Goal: Information Seeking & Learning: Learn about a topic

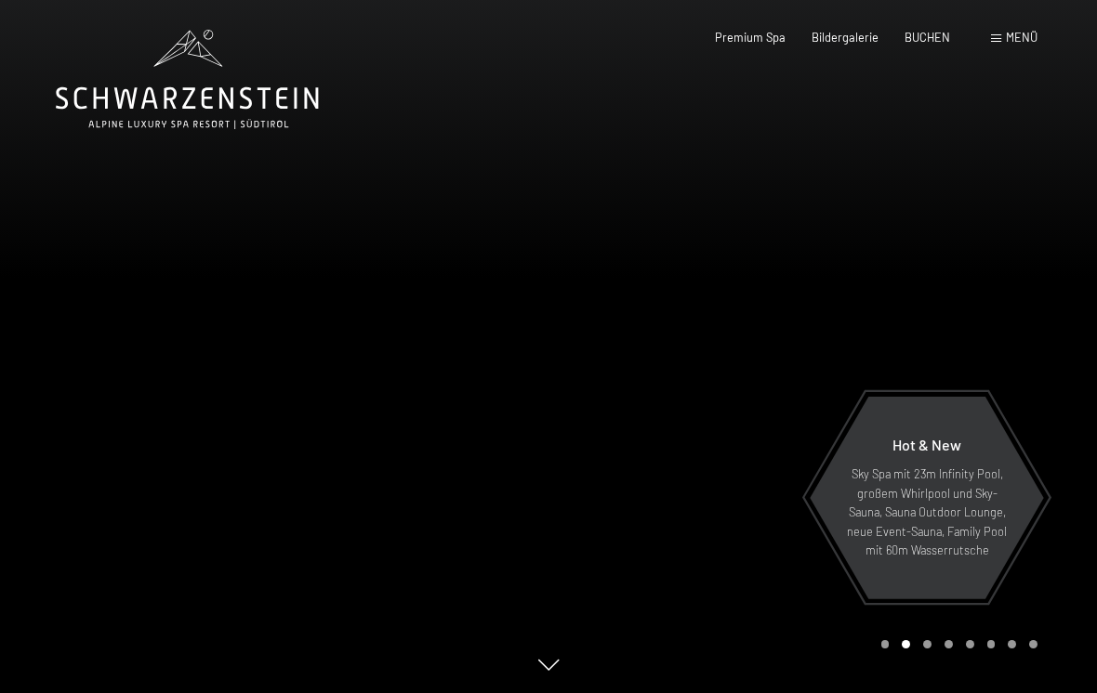
click at [1007, 32] on span "Menü" at bounding box center [1022, 37] width 32 height 15
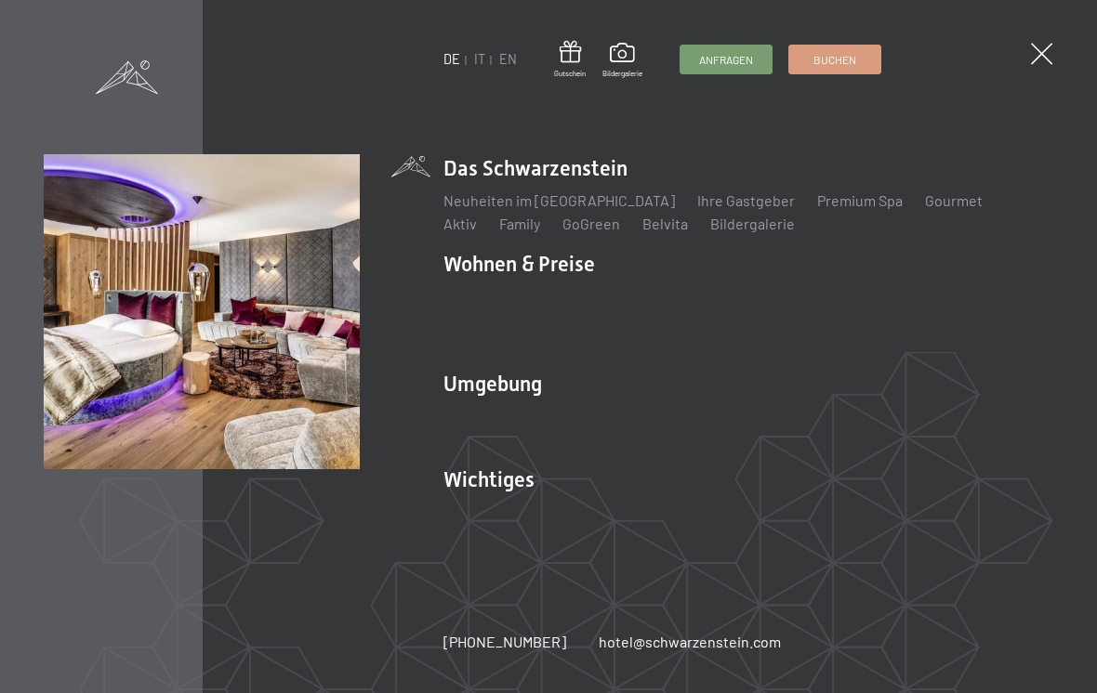
click at [627, 302] on link "Zimmer & Preise" at bounding box center [641, 296] width 108 height 18
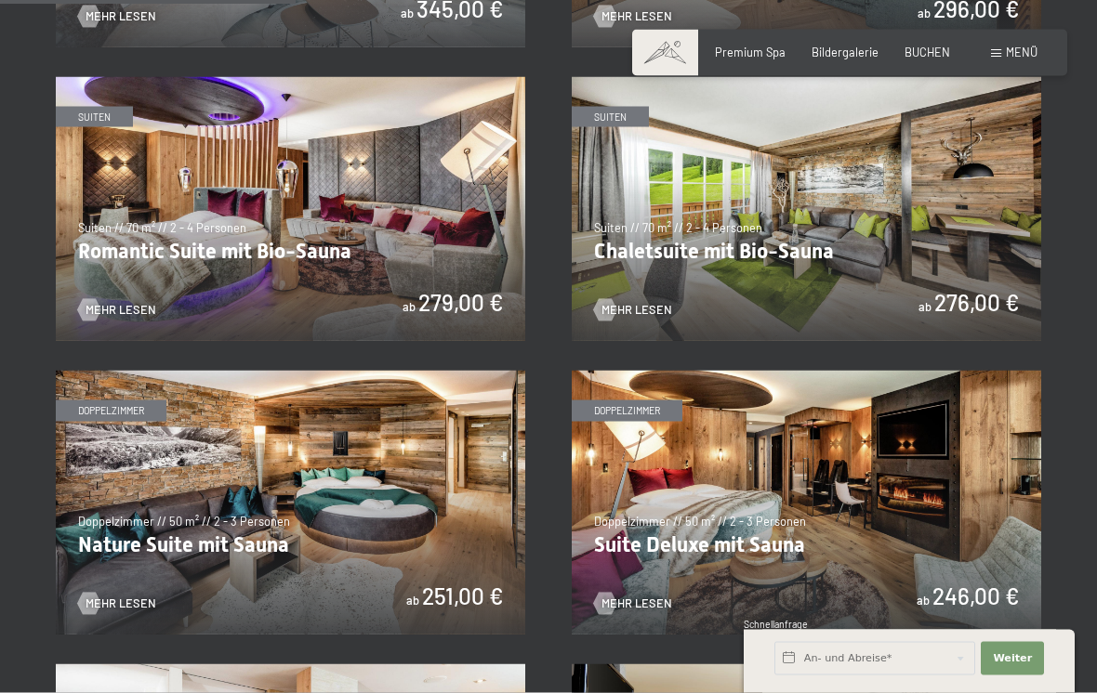
scroll to position [1208, 0]
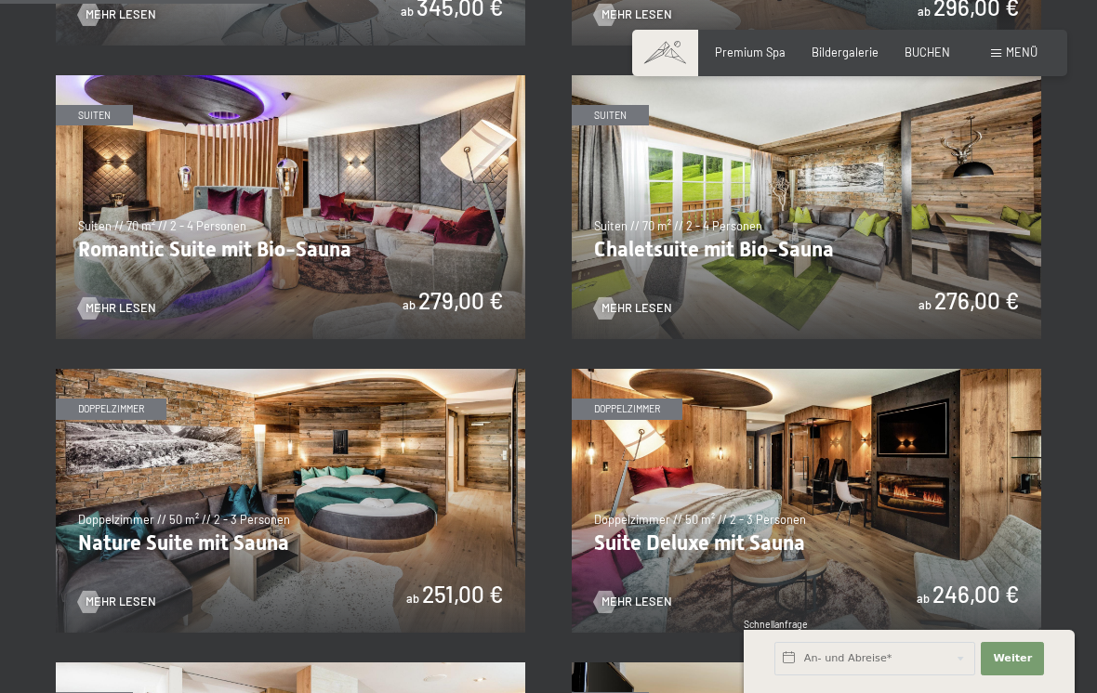
click at [632, 594] on span "Mehr Lesen" at bounding box center [636, 602] width 71 height 17
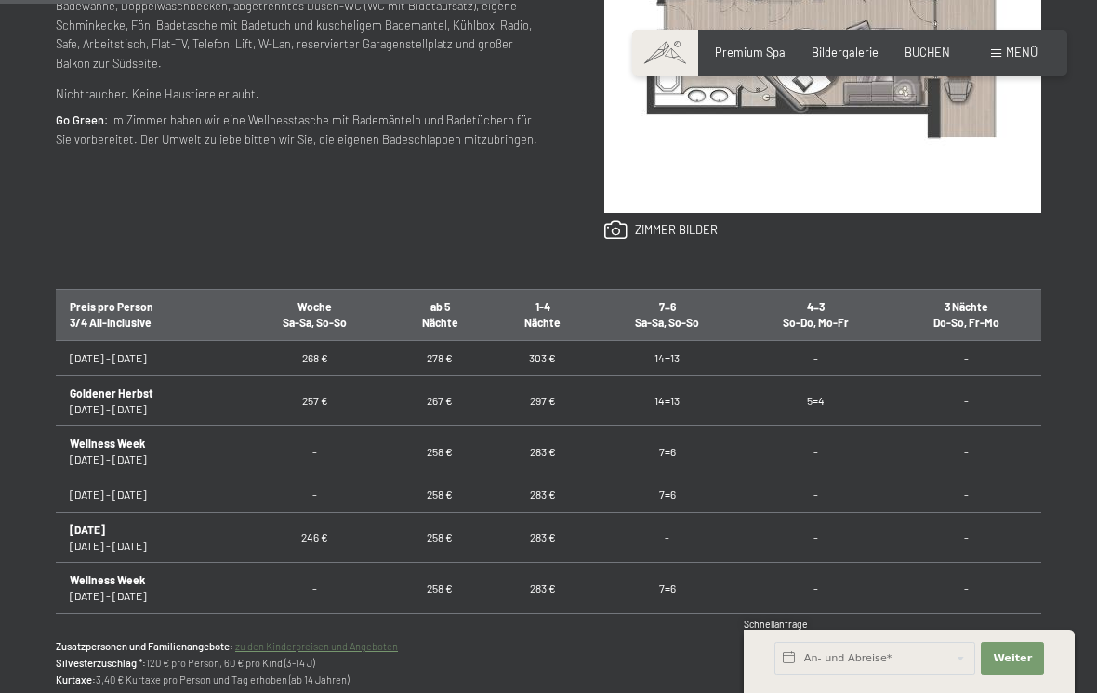
scroll to position [914, 0]
click at [995, 520] on td "-" at bounding box center [966, 536] width 151 height 51
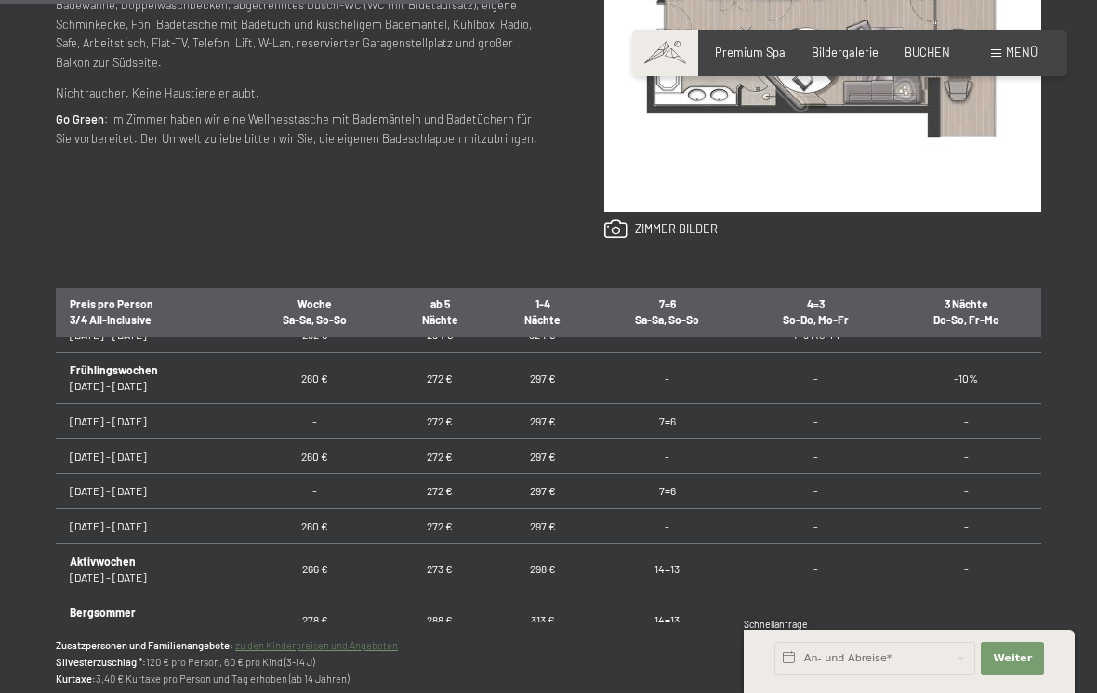
click at [1062, 442] on div "Anfragen Buchen Doppelzimmer // 50 m² // 2 - 3 Personen Suite Deluxe mit Sauna …" at bounding box center [548, 230] width 1097 height 1035
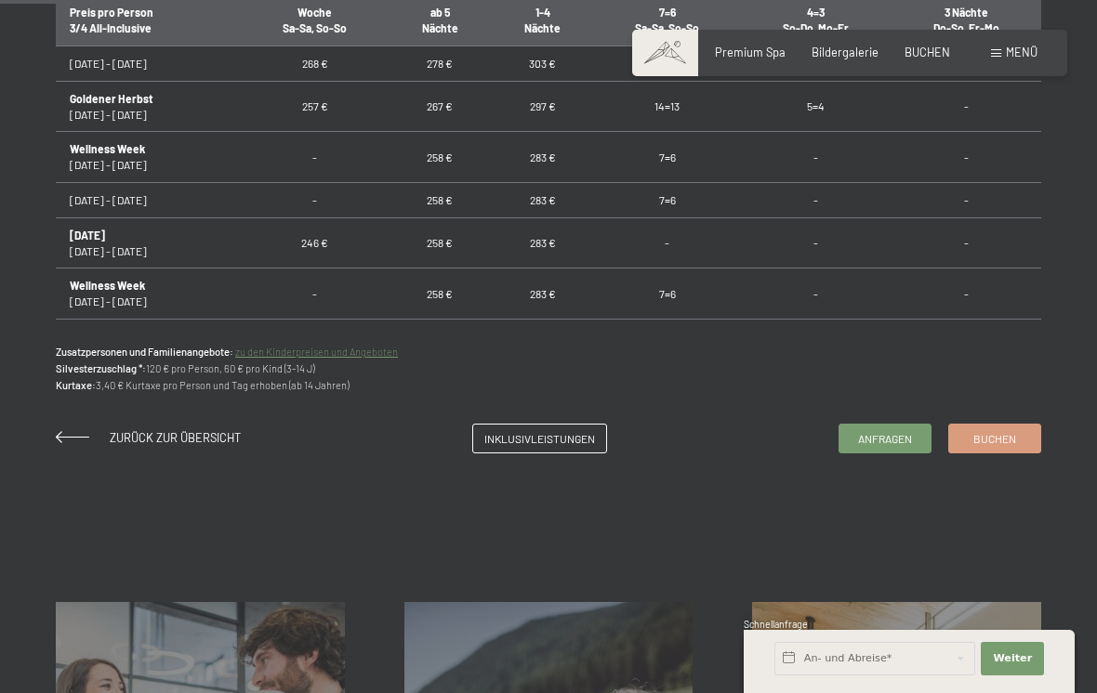
scroll to position [1199, 0]
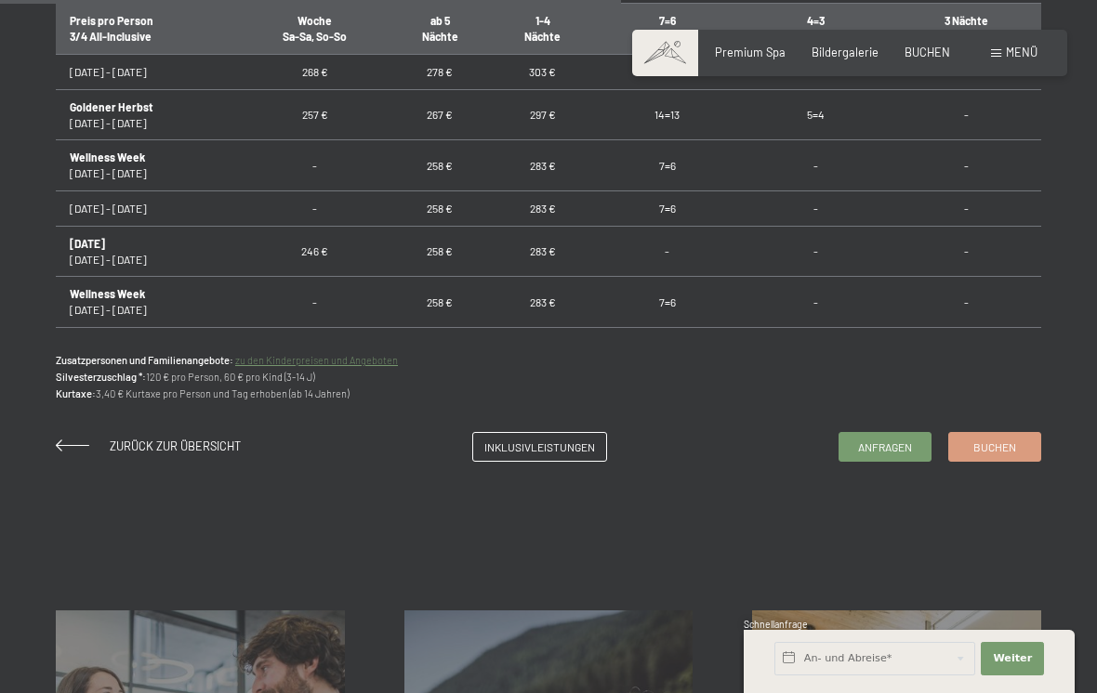
click at [1014, 50] on span "Menü" at bounding box center [1022, 52] width 32 height 15
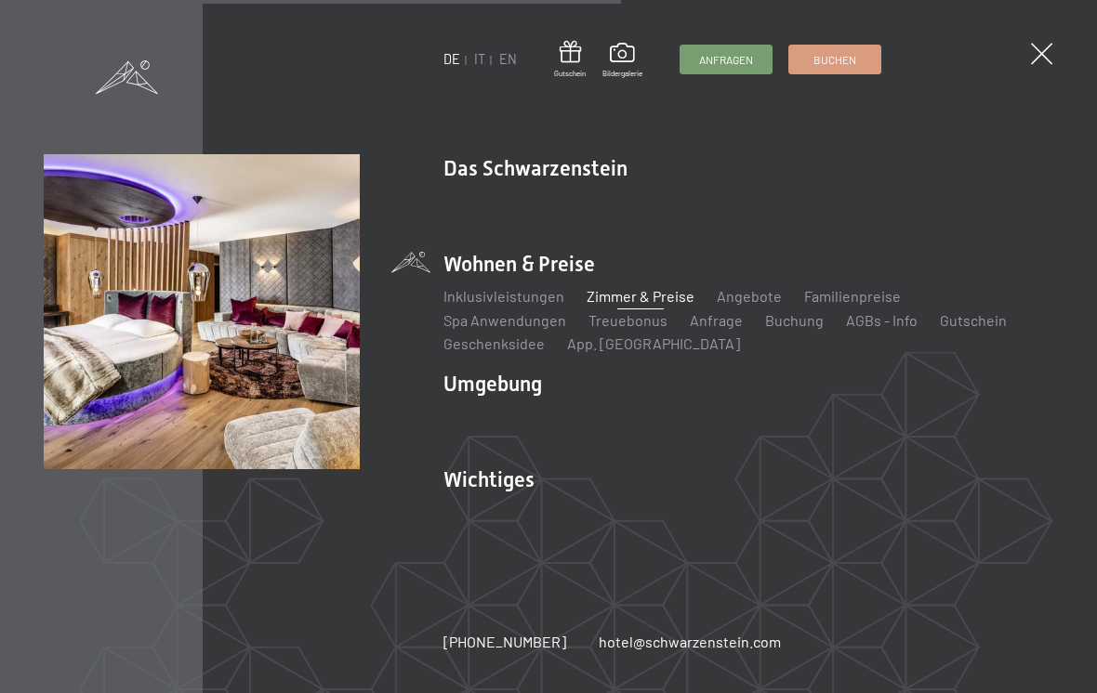
click at [847, 297] on link "Familienpreise" at bounding box center [852, 296] width 97 height 18
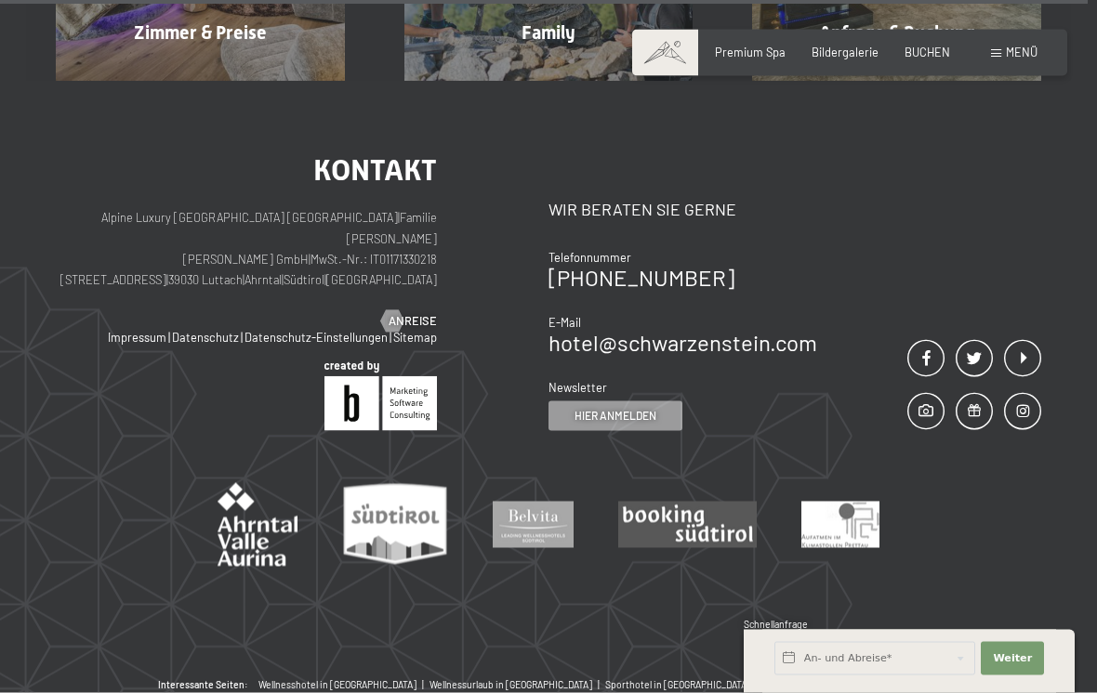
scroll to position [6104, 0]
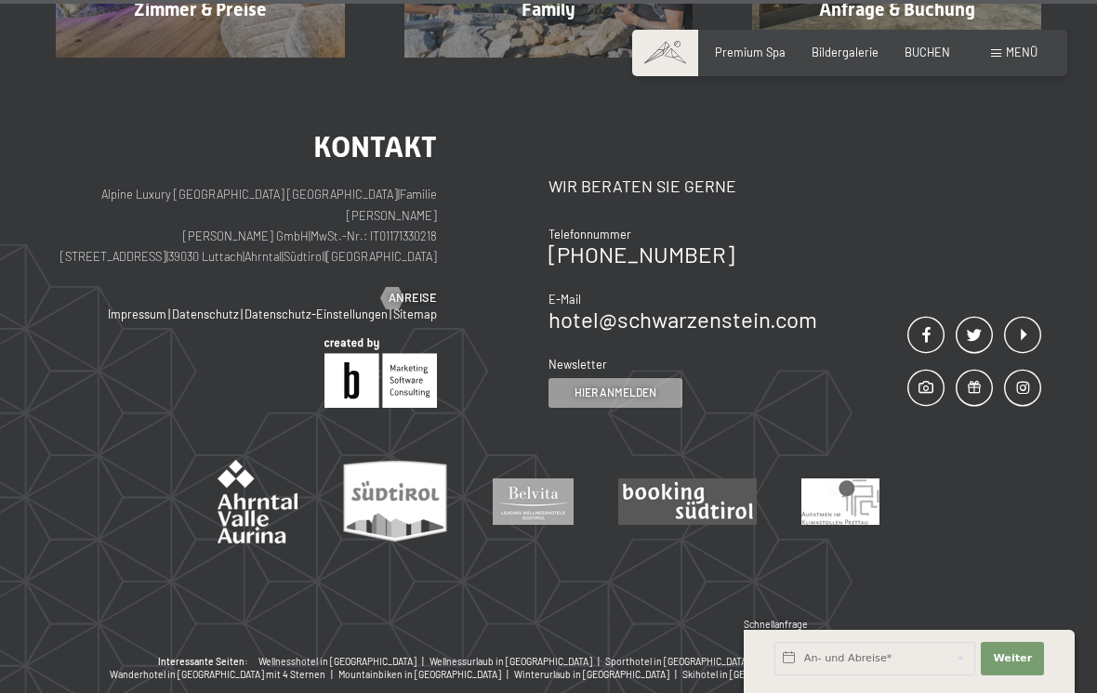
click at [1012, 50] on span "Menü" at bounding box center [1022, 52] width 32 height 15
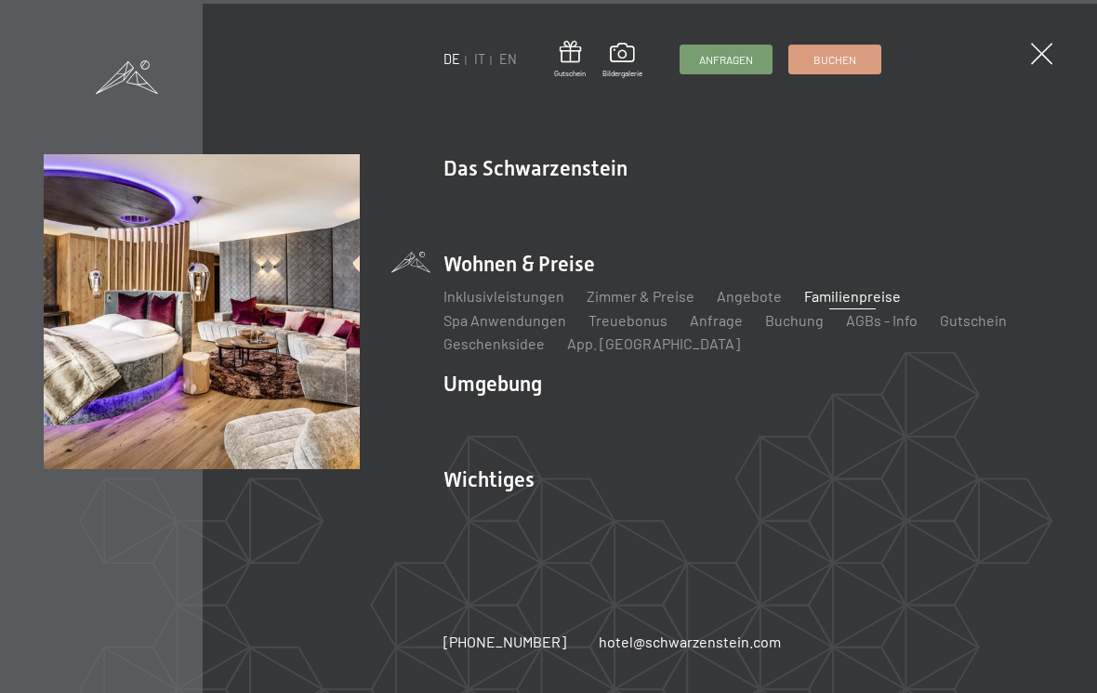
click at [476, 305] on link "Inklusivleistungen" at bounding box center [503, 296] width 121 height 18
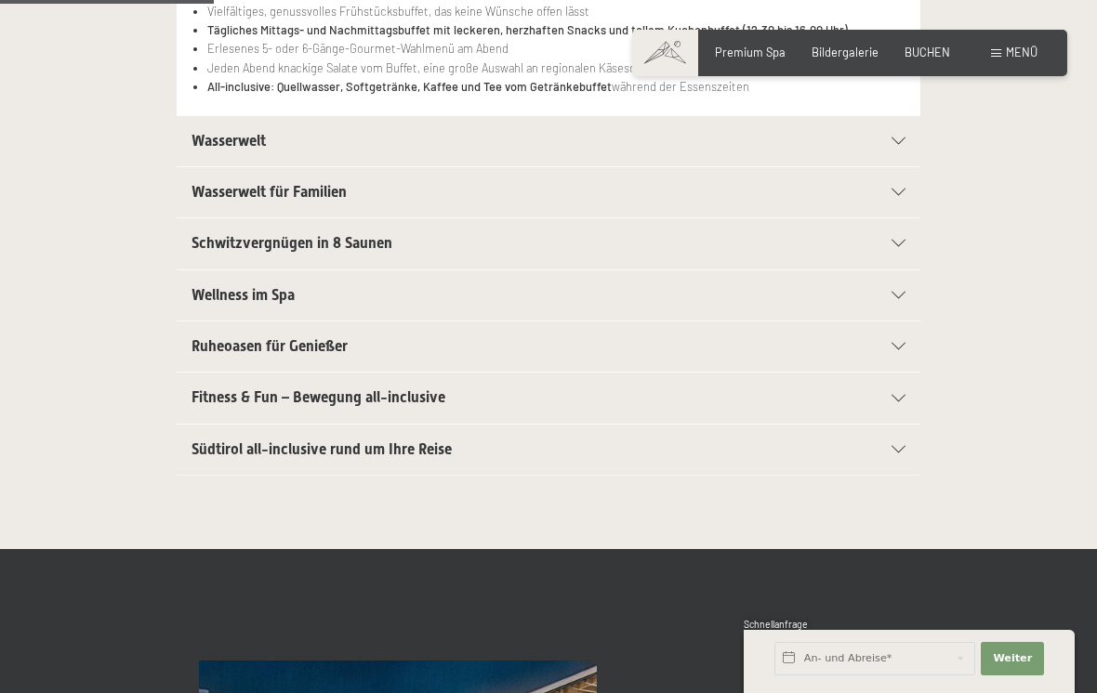
scroll to position [517, 0]
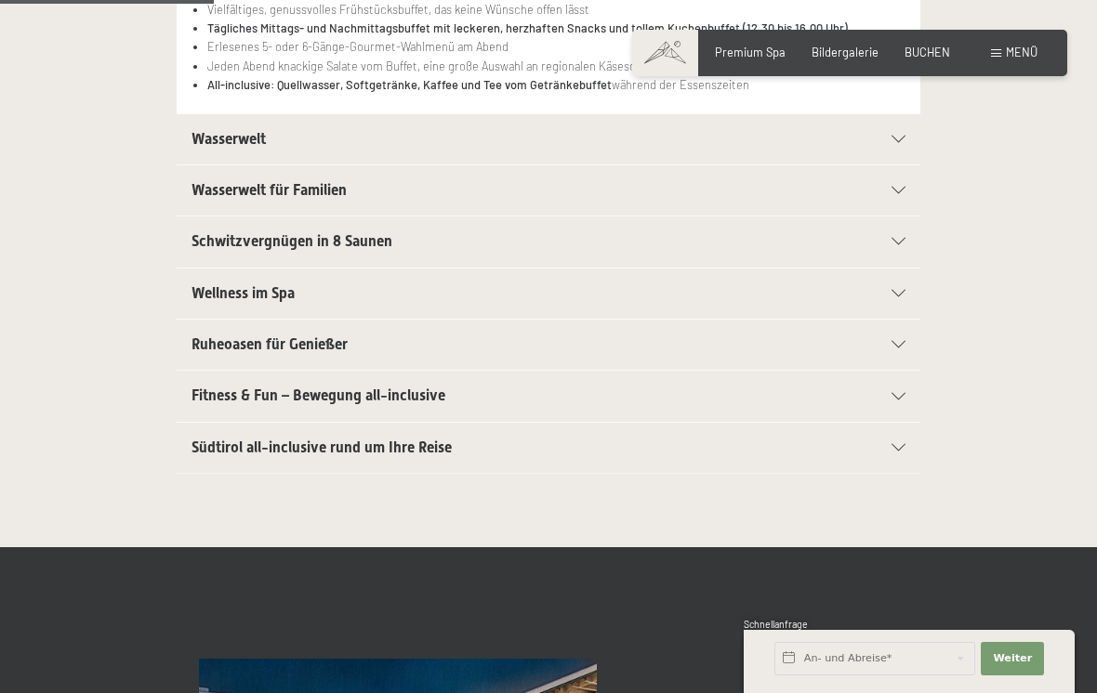
click at [904, 122] on div "Wasserwelt" at bounding box center [548, 139] width 714 height 50
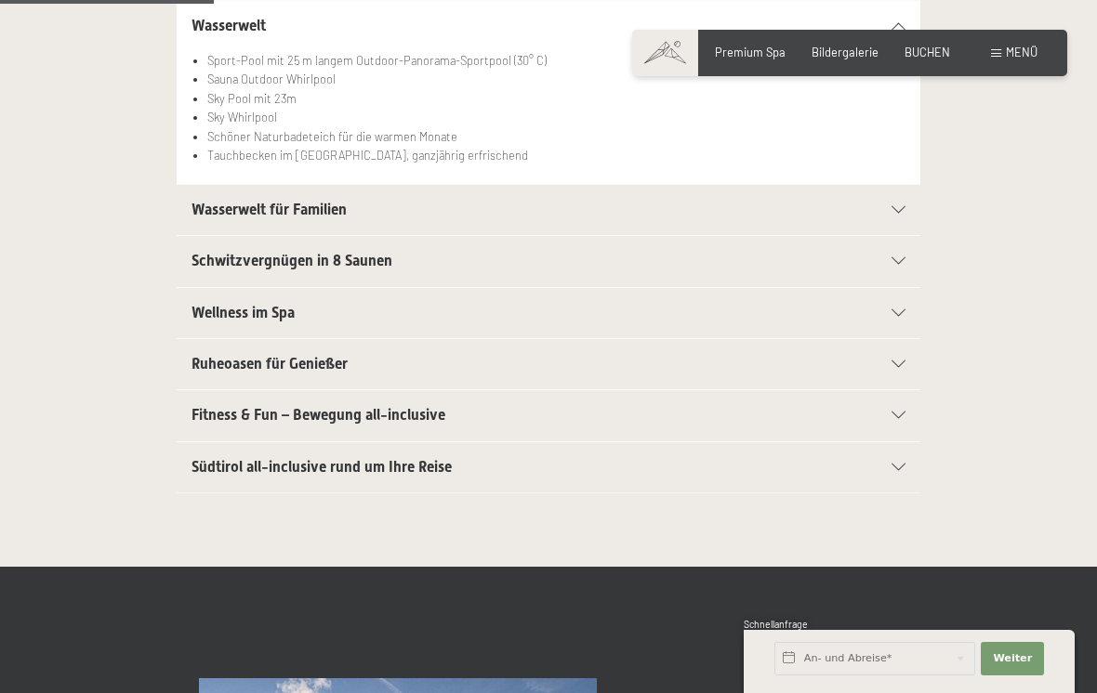
click at [938, 216] on div "Wasserwelt für Familien 25m Family Pool mit Wasserattraktionen und Whirlliegen …" at bounding box center [548, 210] width 985 height 52
click at [902, 208] on icon at bounding box center [898, 209] width 14 height 7
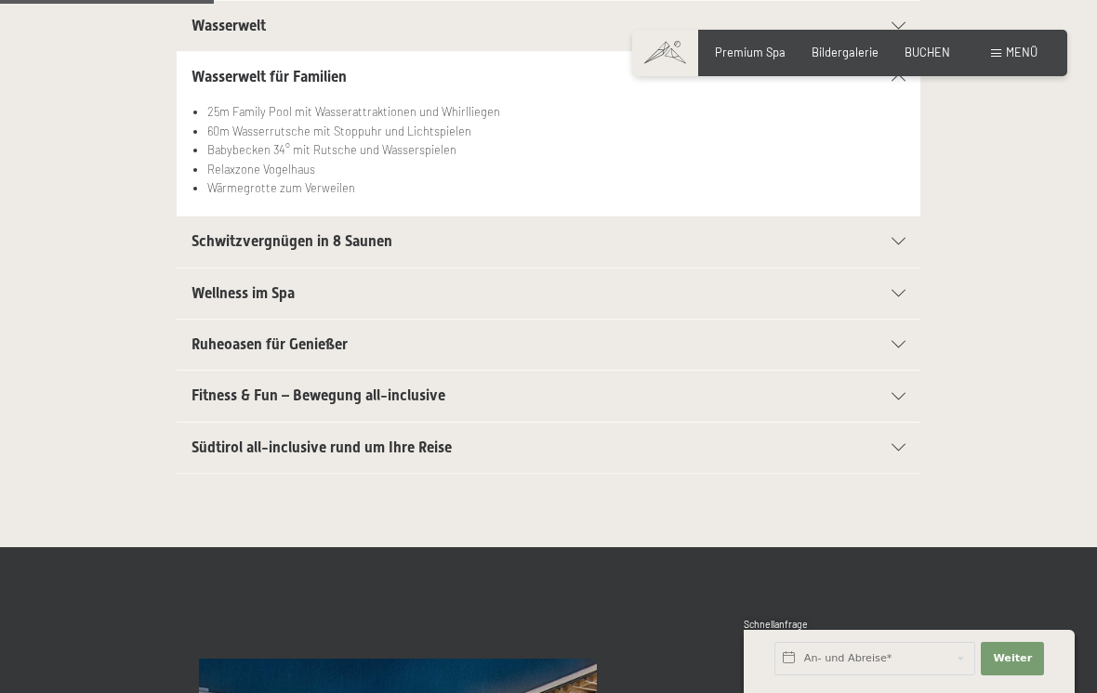
click at [894, 231] on div "Schwitzvergnügen in 8 Saunen" at bounding box center [548, 242] width 714 height 50
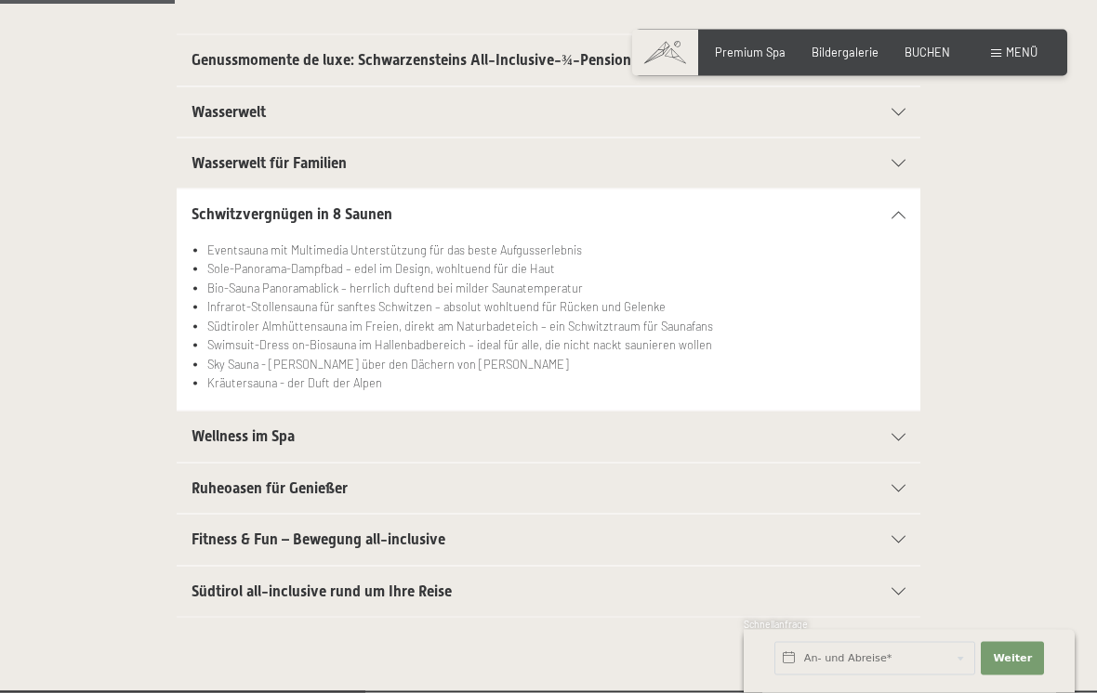
scroll to position [431, 0]
click at [892, 159] on icon at bounding box center [898, 162] width 14 height 7
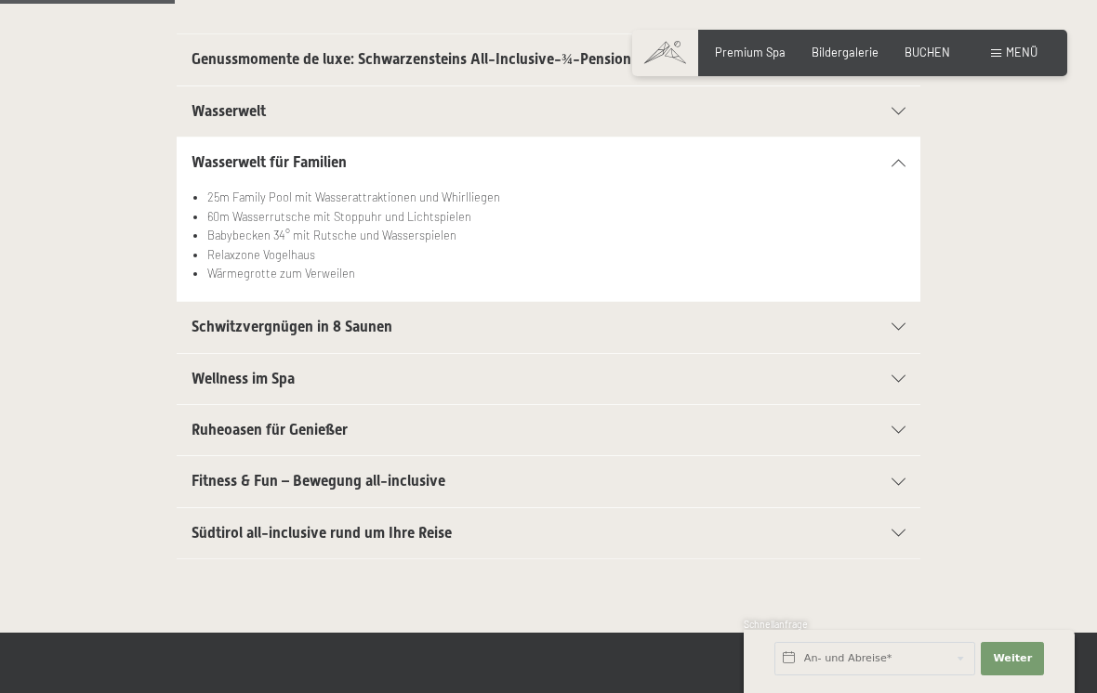
click at [894, 324] on icon at bounding box center [898, 326] width 14 height 7
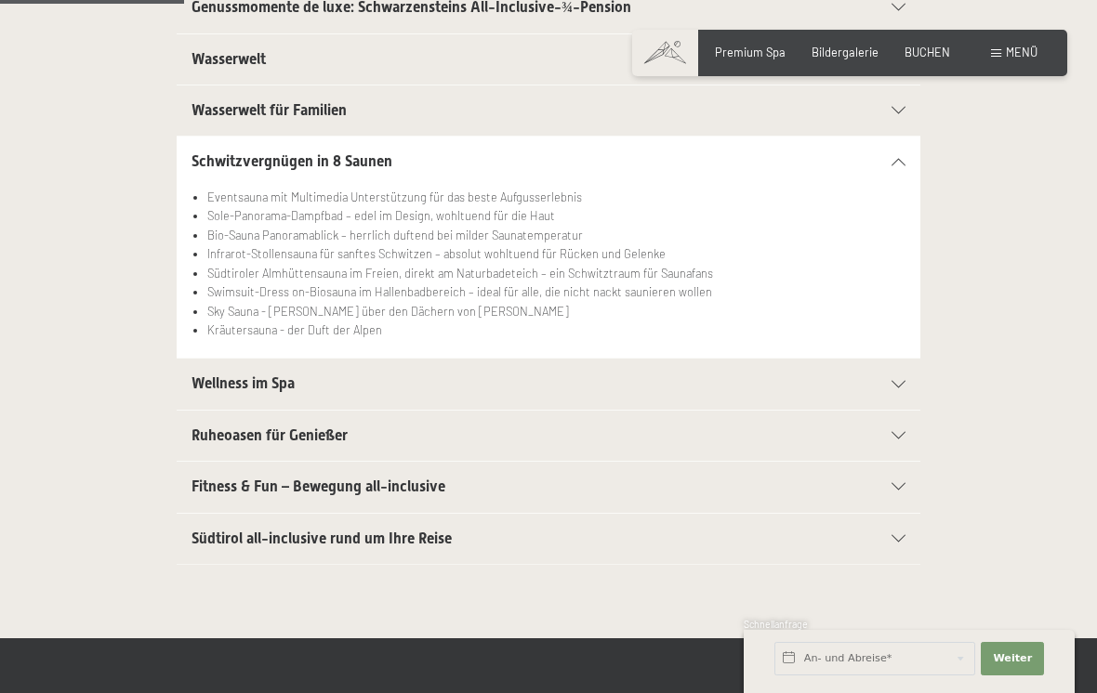
scroll to position [486, 0]
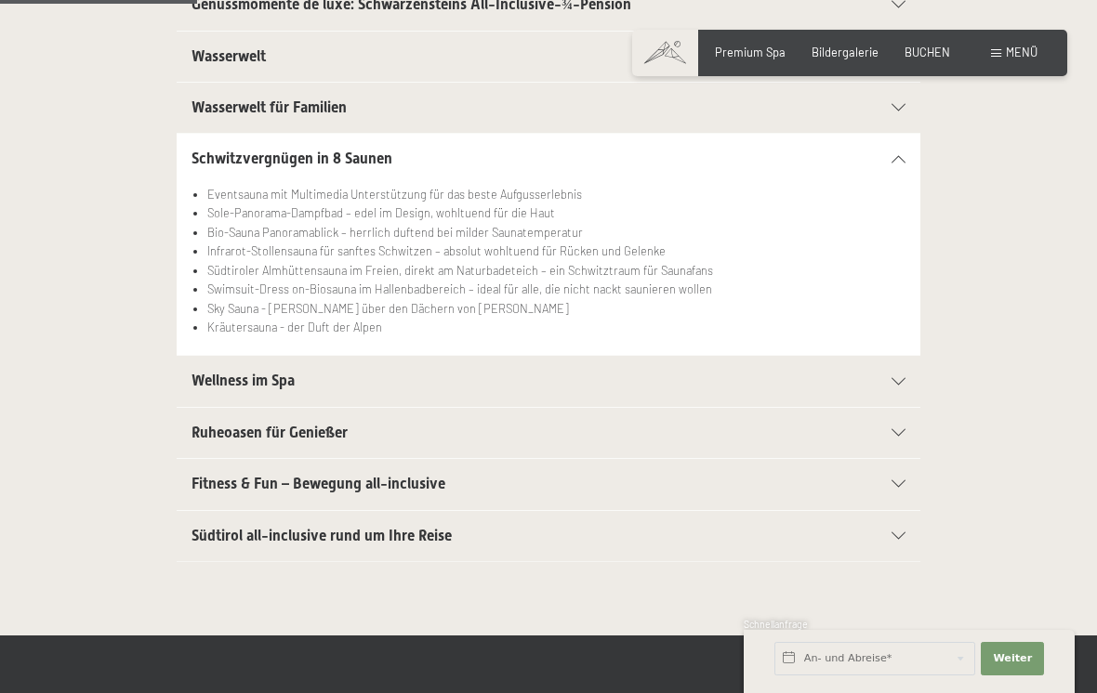
click at [224, 381] on span "Wellness im Spa" at bounding box center [242, 381] width 103 height 18
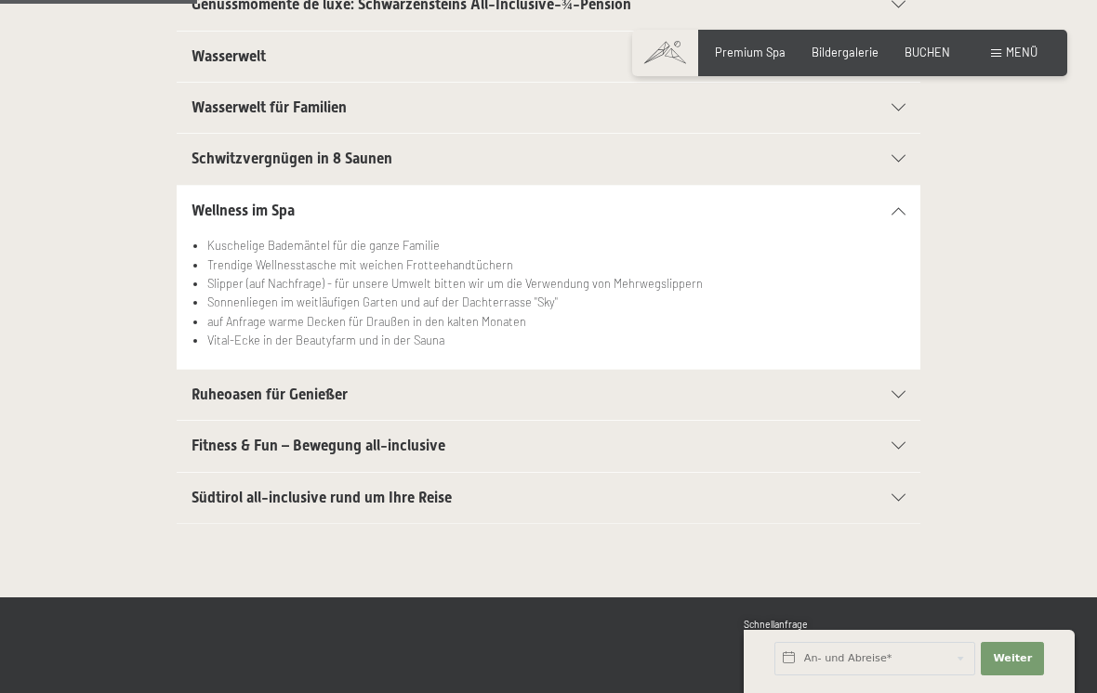
click at [225, 392] on span "Ruheoasen für Genießer" at bounding box center [269, 395] width 156 height 18
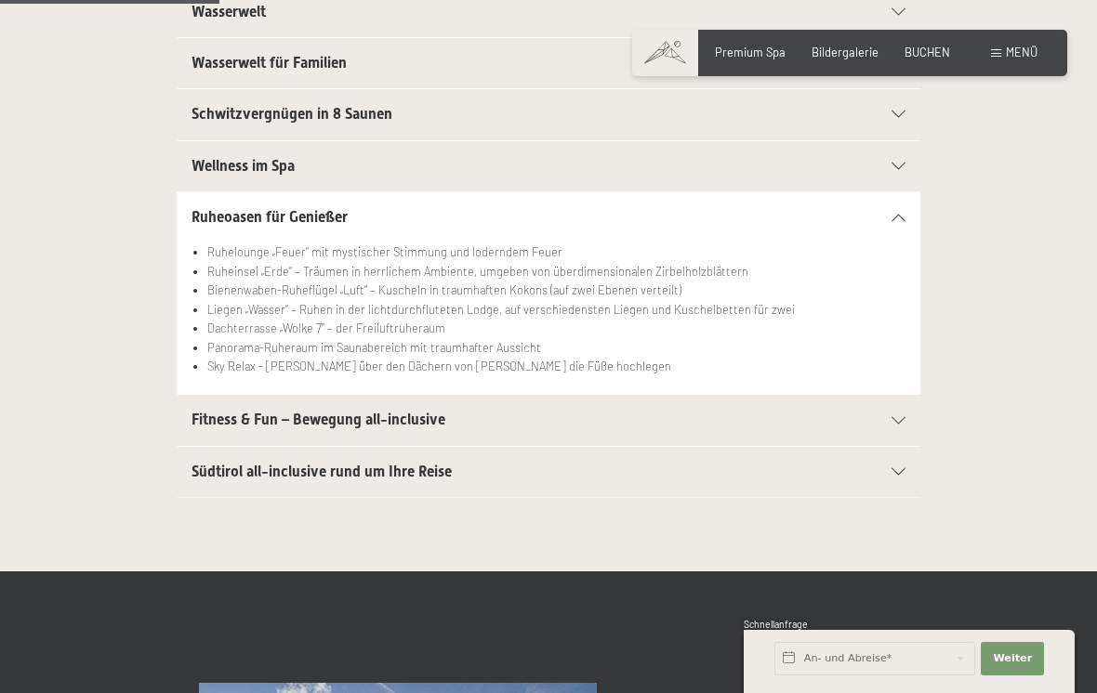
scroll to position [571, 0]
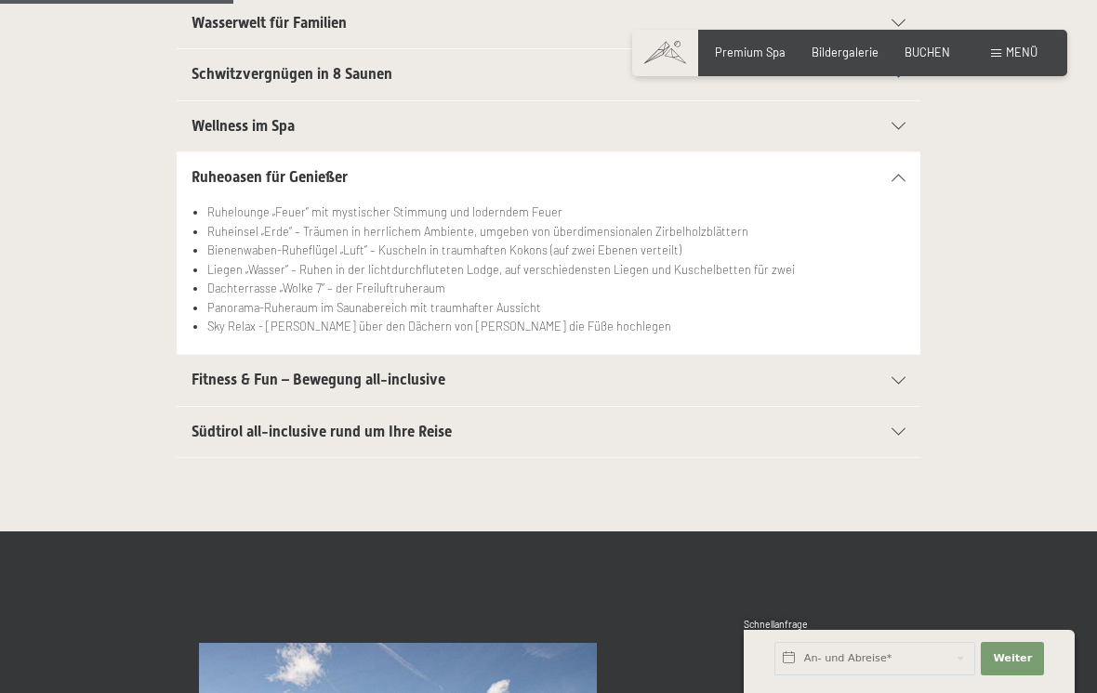
click at [213, 376] on span "Fitness & Fun – Bewegung all-inclusive" at bounding box center [318, 380] width 254 height 18
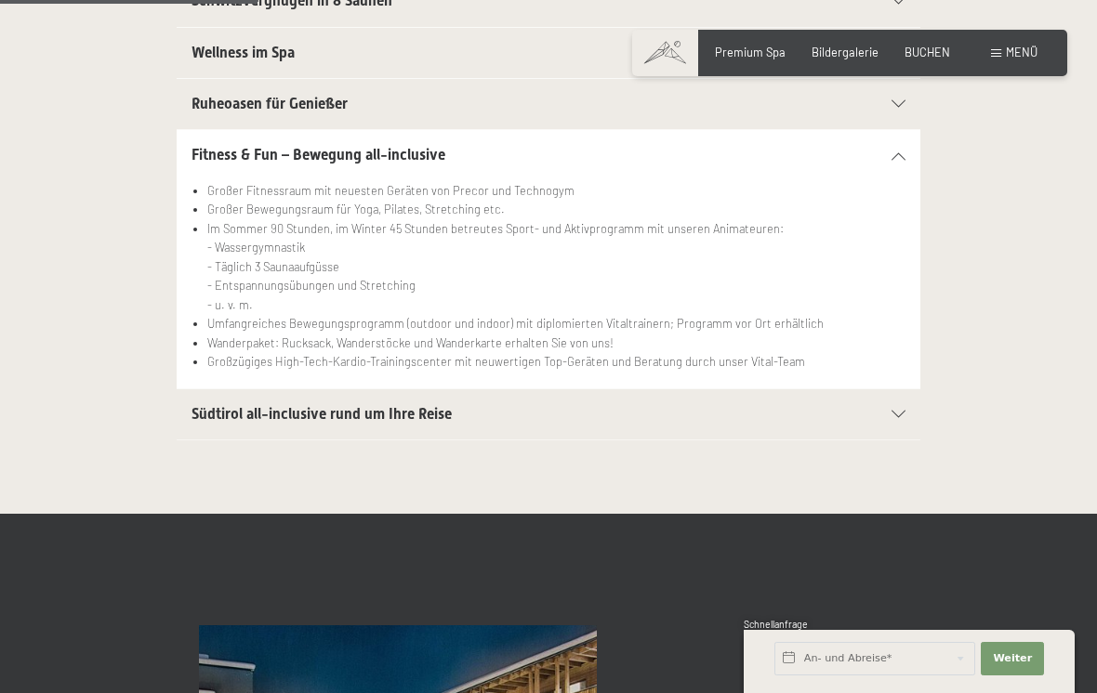
scroll to position [645, 0]
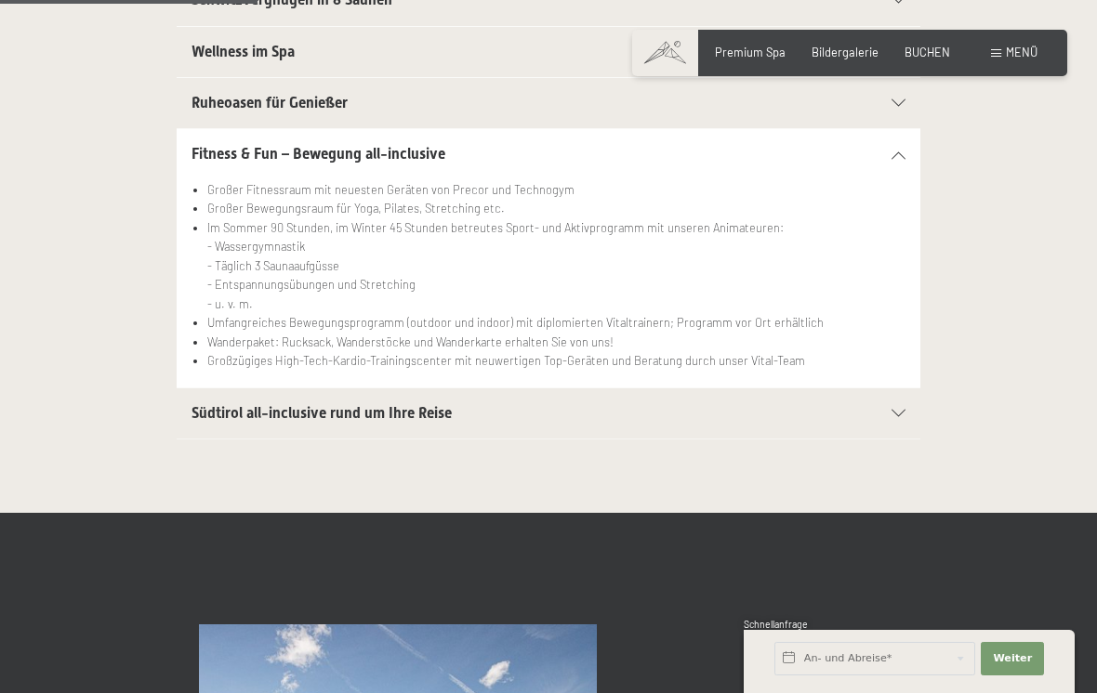
click at [891, 411] on div at bounding box center [889, 413] width 33 height 7
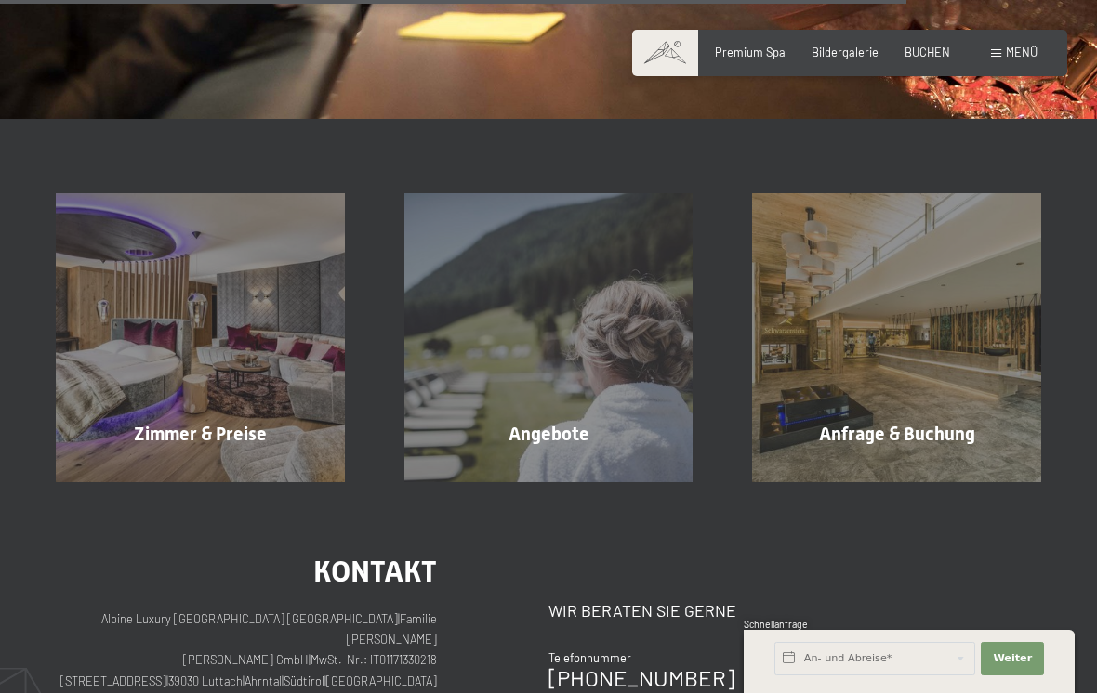
scroll to position [2219, 0]
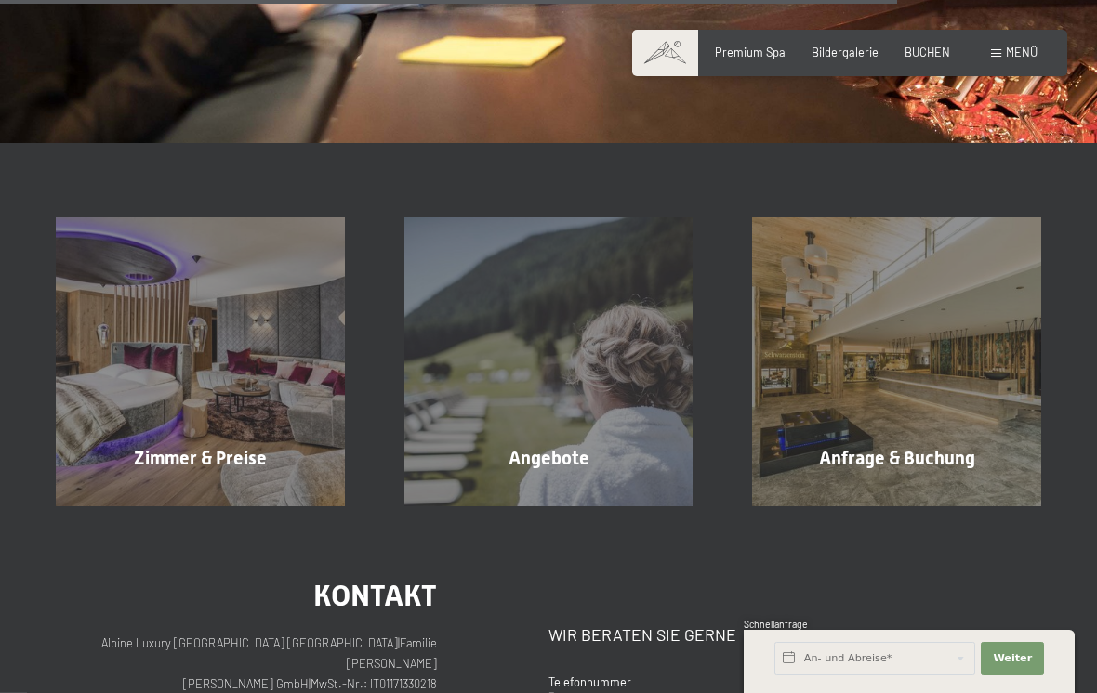
click at [1001, 56] on span at bounding box center [996, 53] width 10 height 8
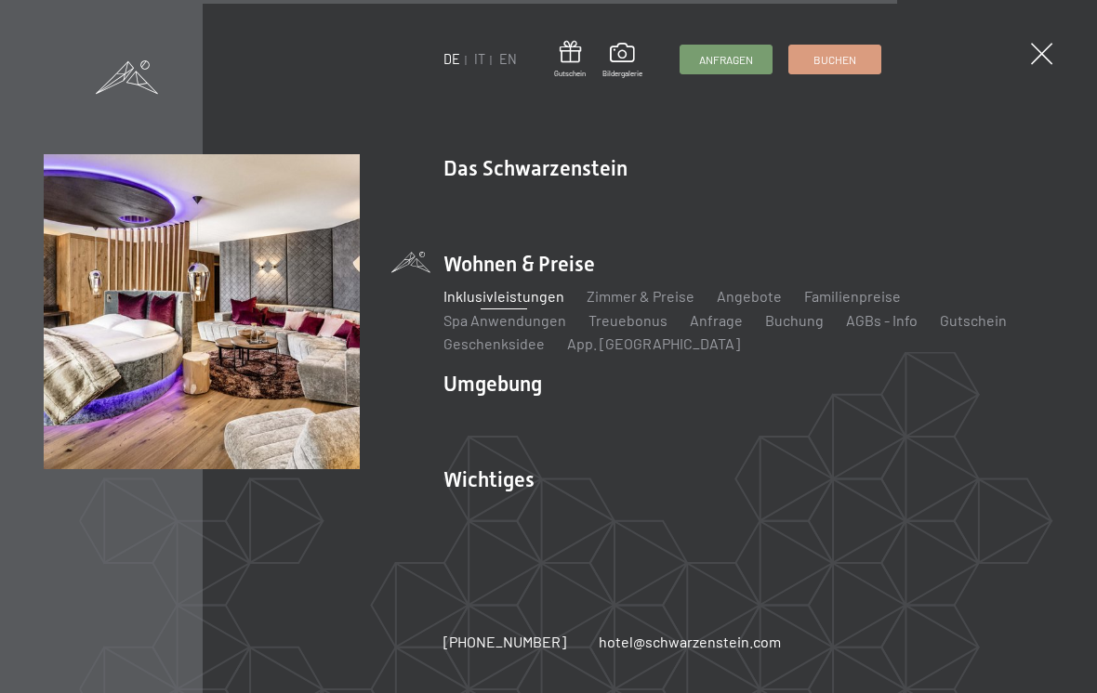
click at [499, 329] on link "Spa Anwendungen" at bounding box center [504, 320] width 123 height 18
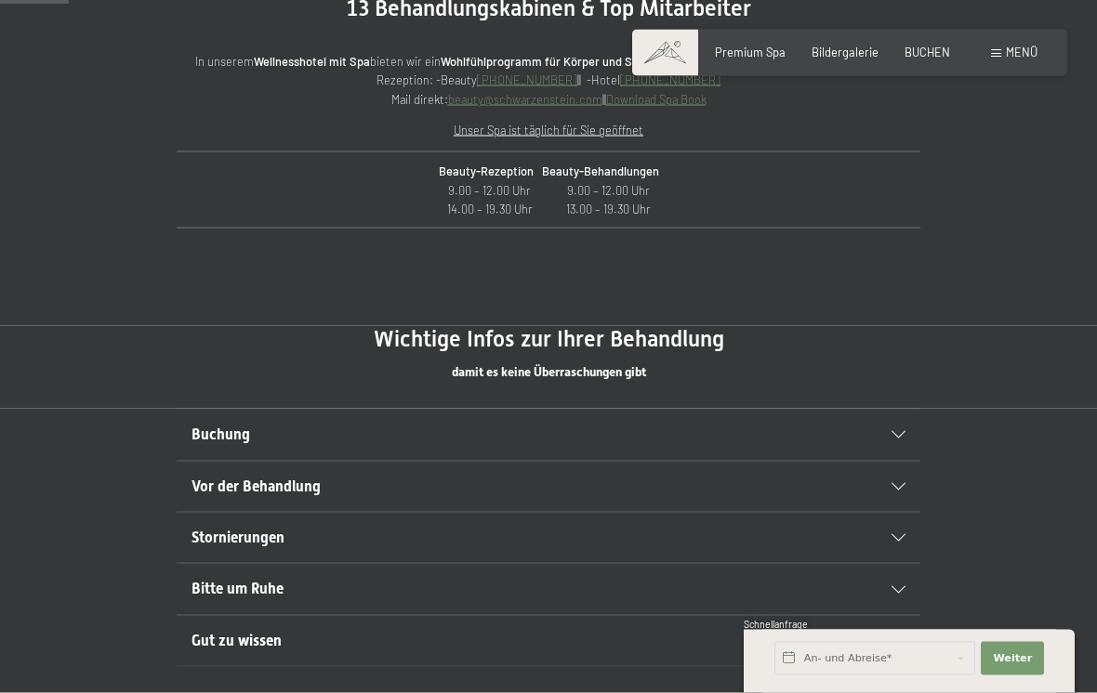
scroll to position [741, 0]
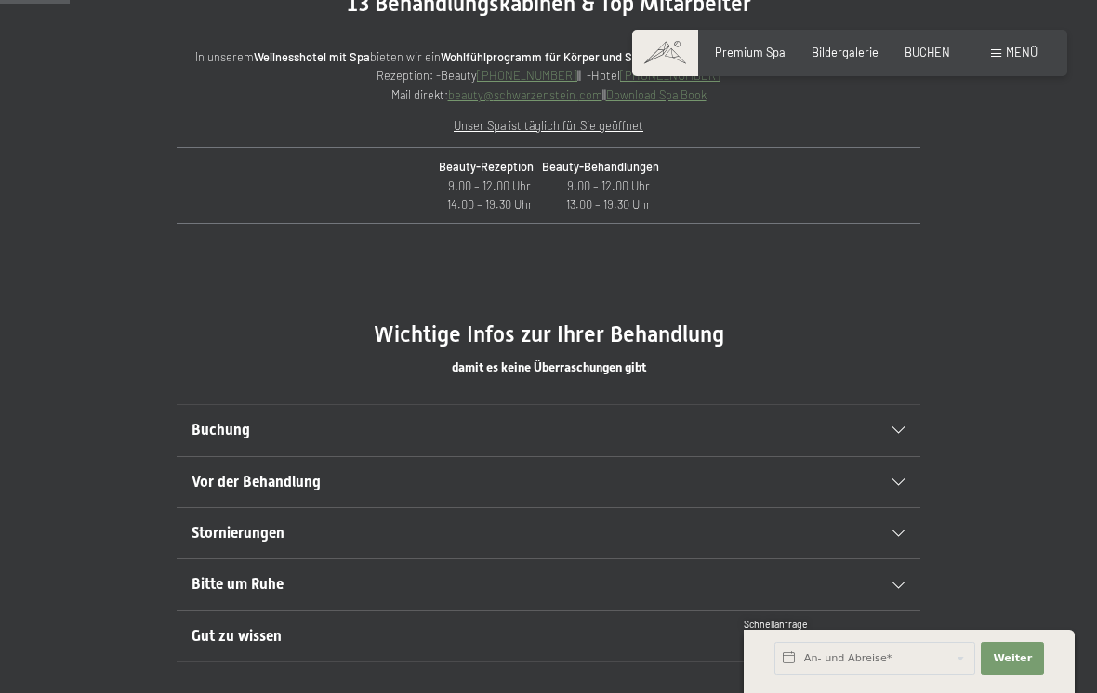
click at [898, 427] on icon at bounding box center [898, 430] width 14 height 7
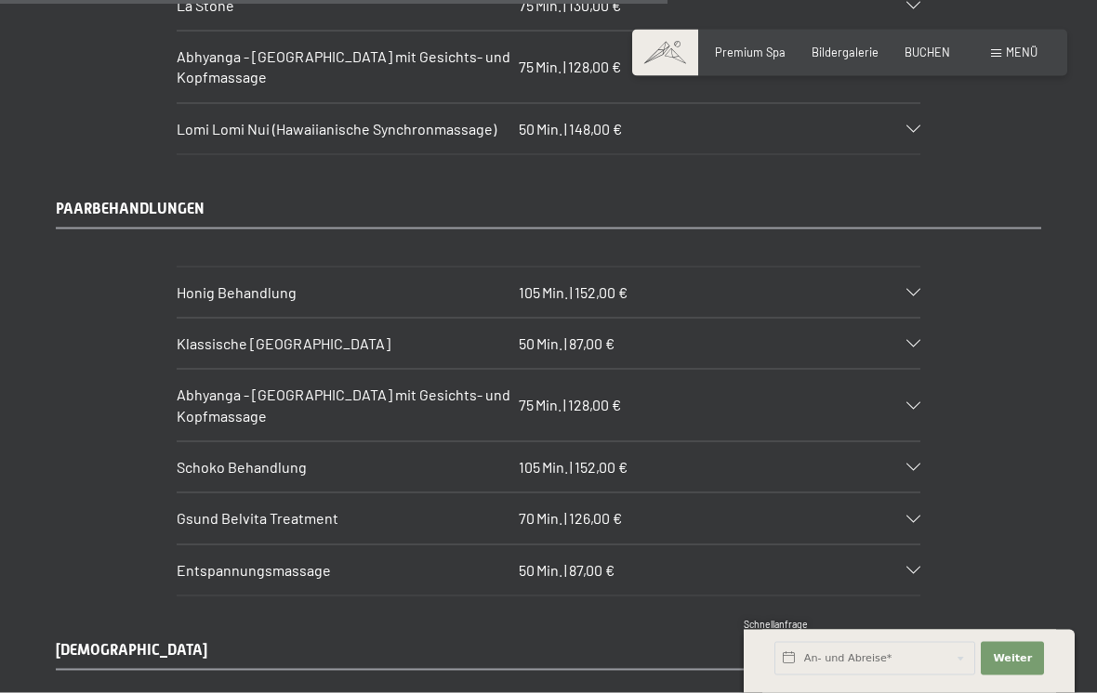
scroll to position [7169, 0]
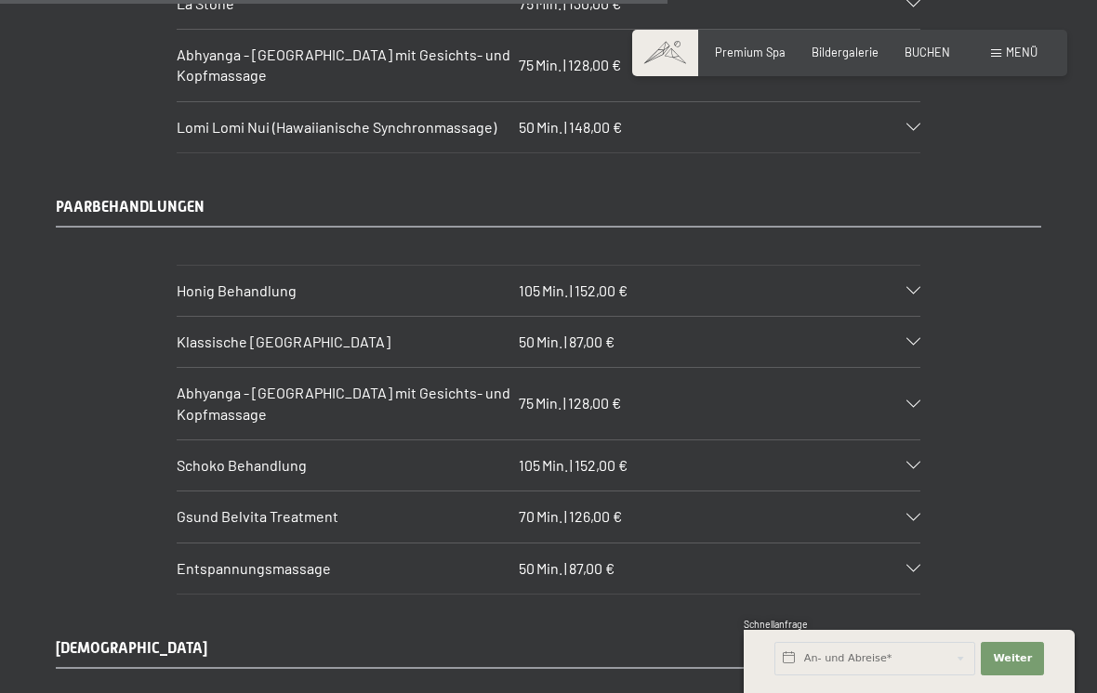
click at [913, 565] on icon at bounding box center [913, 568] width 14 height 7
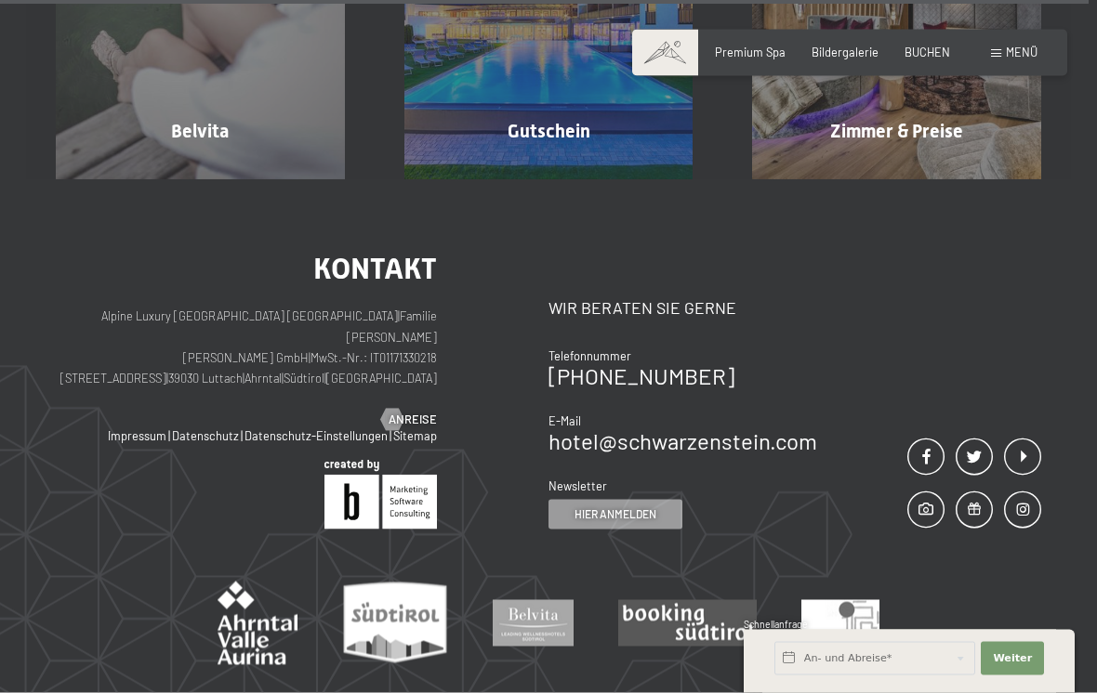
scroll to position [12036, 0]
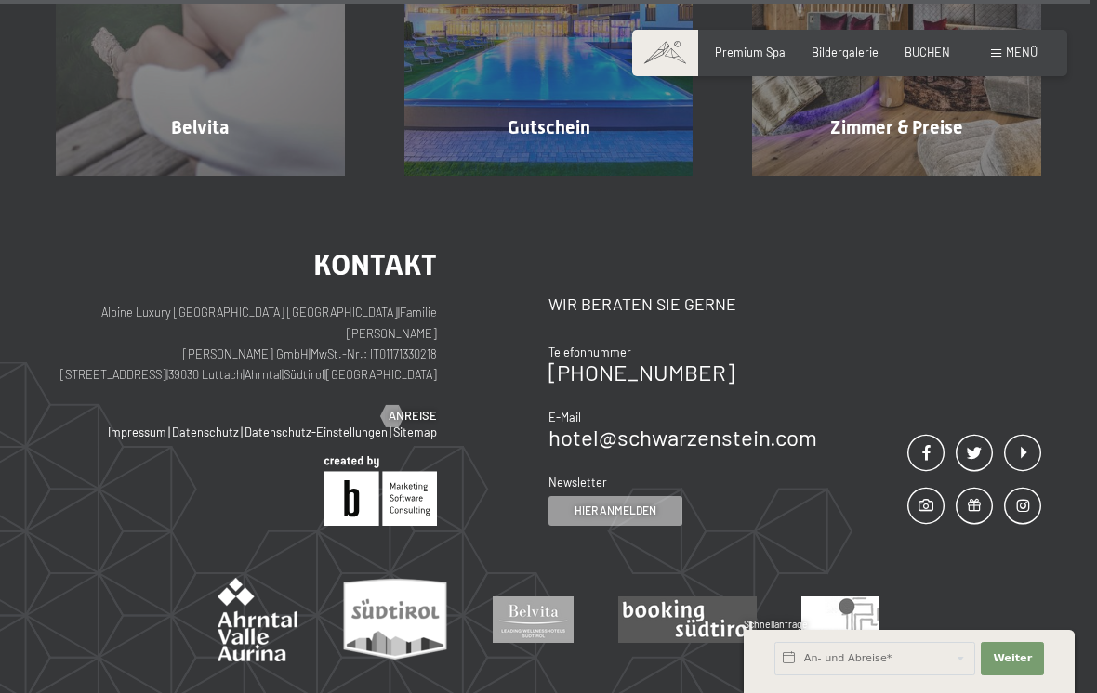
click at [751, 50] on span "Premium Spa" at bounding box center [750, 52] width 71 height 15
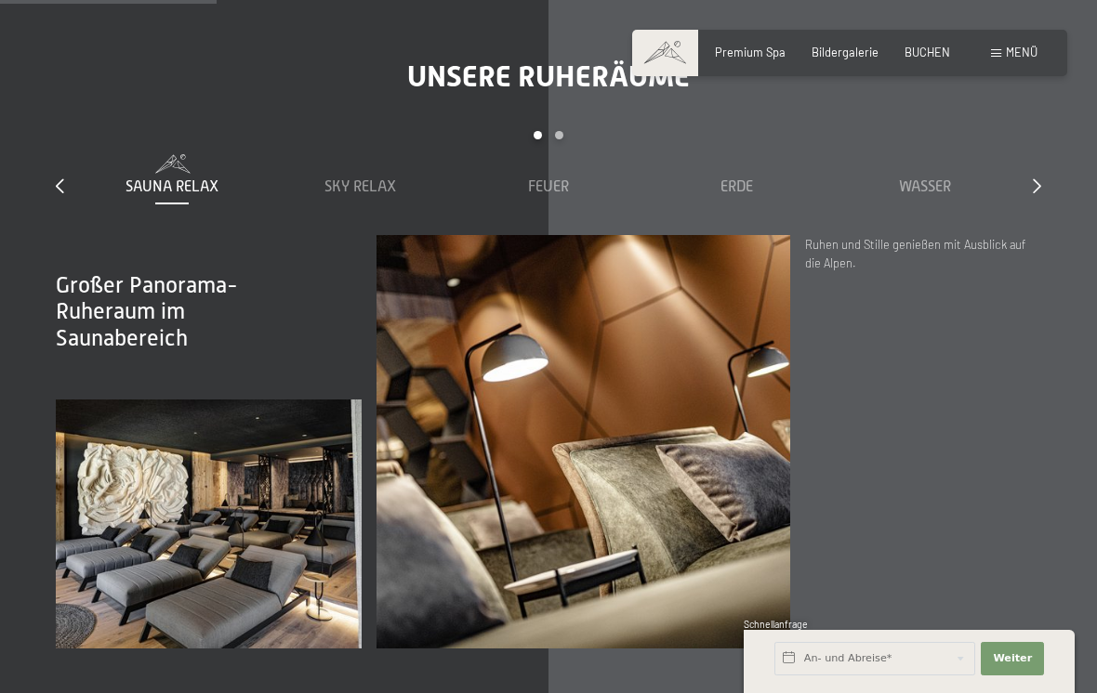
scroll to position [2063, 0]
click at [356, 186] on span "Sky Relax" at bounding box center [360, 186] width 72 height 17
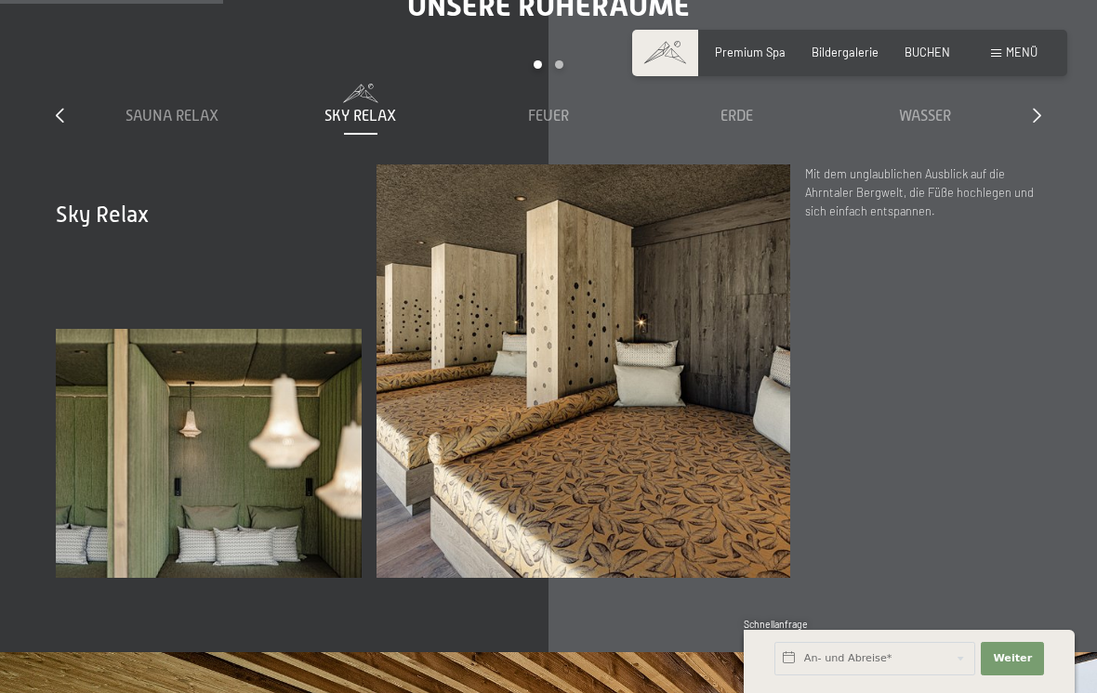
scroll to position [2126, 0]
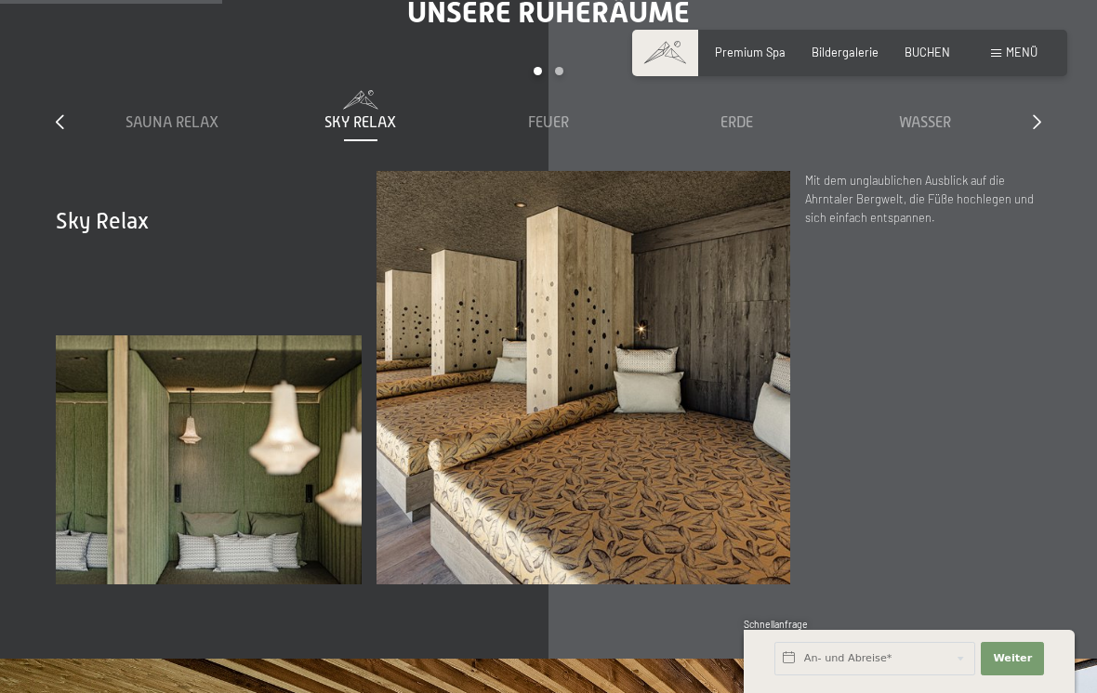
click at [552, 127] on span "Feuer" at bounding box center [548, 122] width 41 height 17
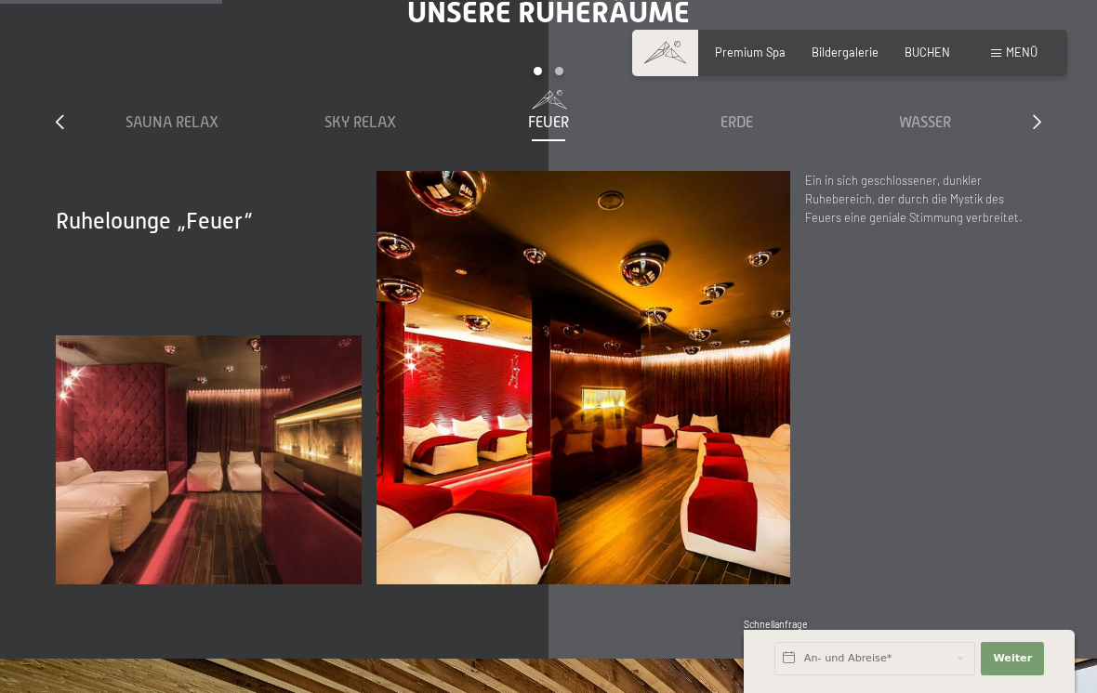
click at [736, 123] on span "Erde" at bounding box center [736, 122] width 33 height 17
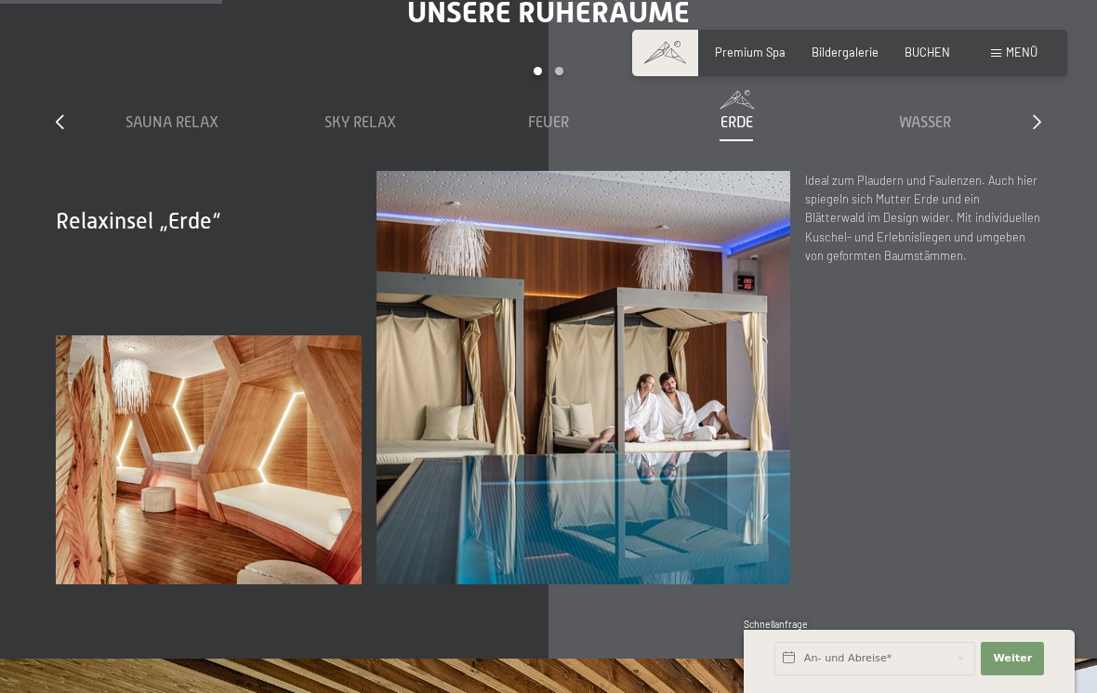
click at [928, 113] on div "Wasser" at bounding box center [924, 111] width 173 height 43
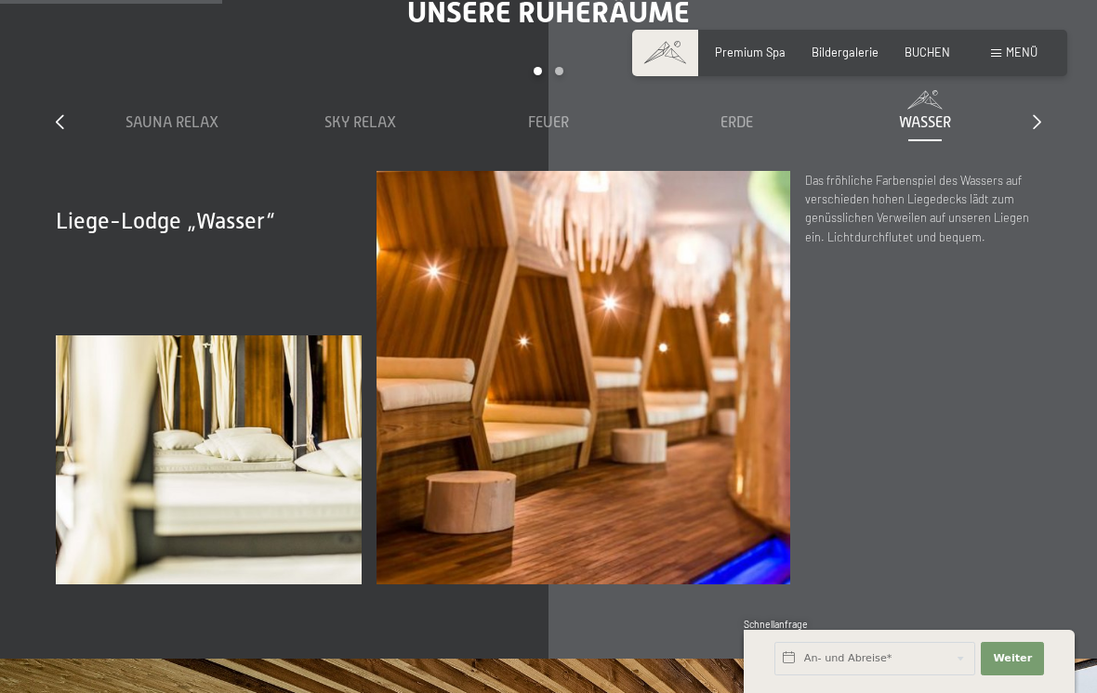
click at [1038, 119] on icon at bounding box center [1037, 121] width 8 height 15
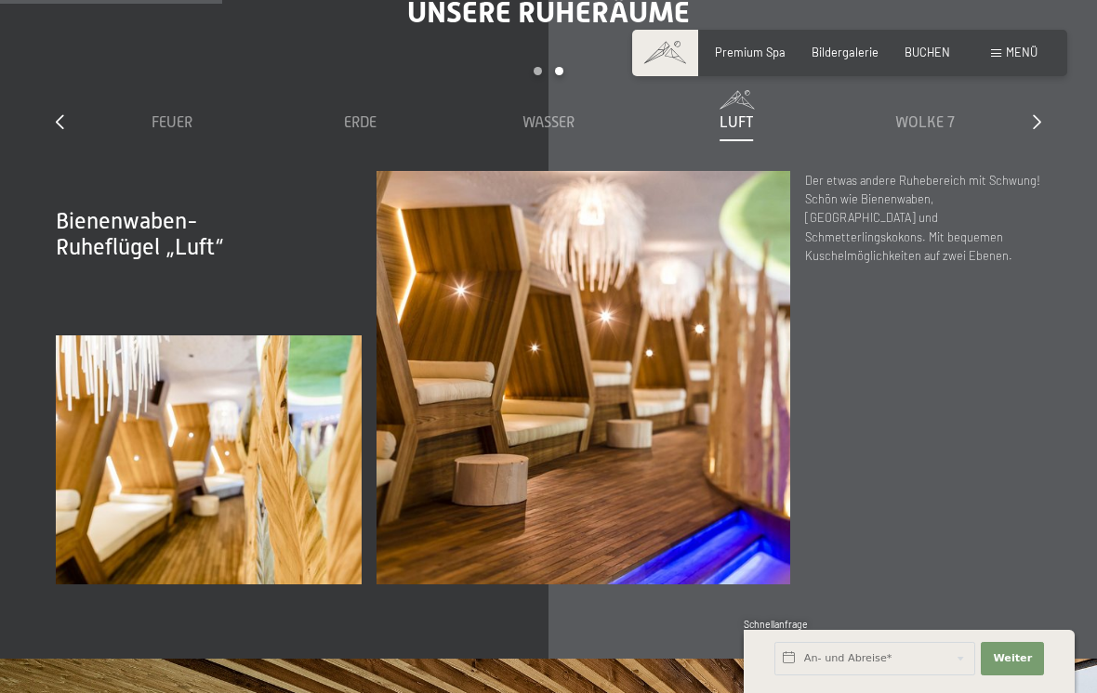
click at [930, 116] on div "Wolke 7" at bounding box center [924, 122] width 173 height 20
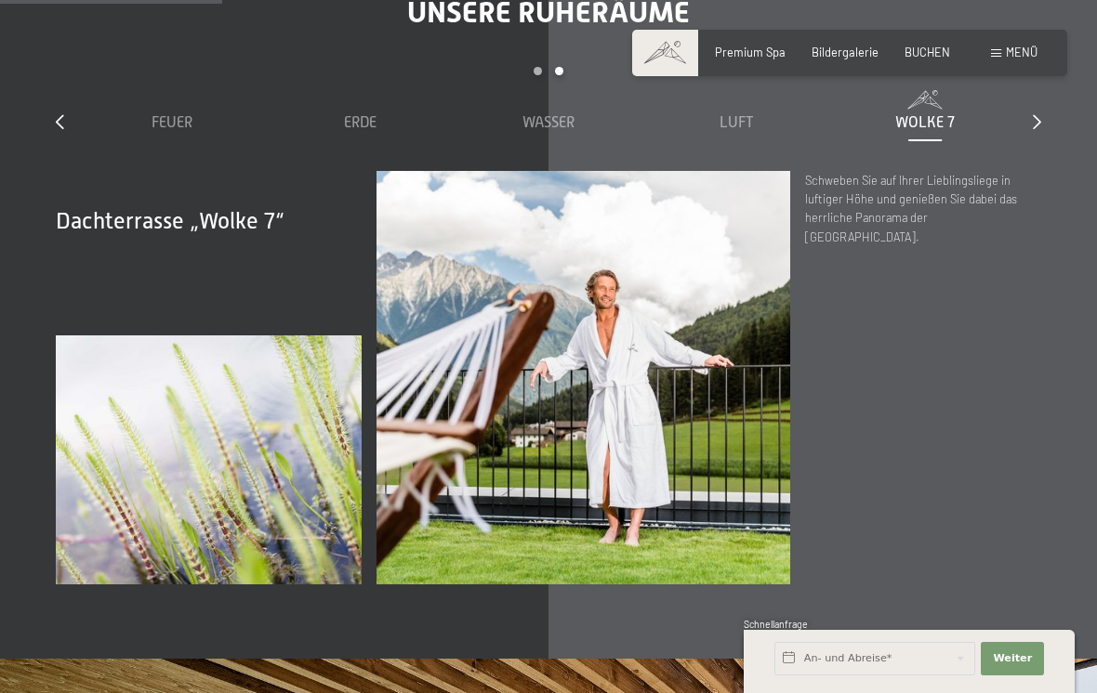
click at [1039, 119] on icon at bounding box center [1037, 121] width 8 height 15
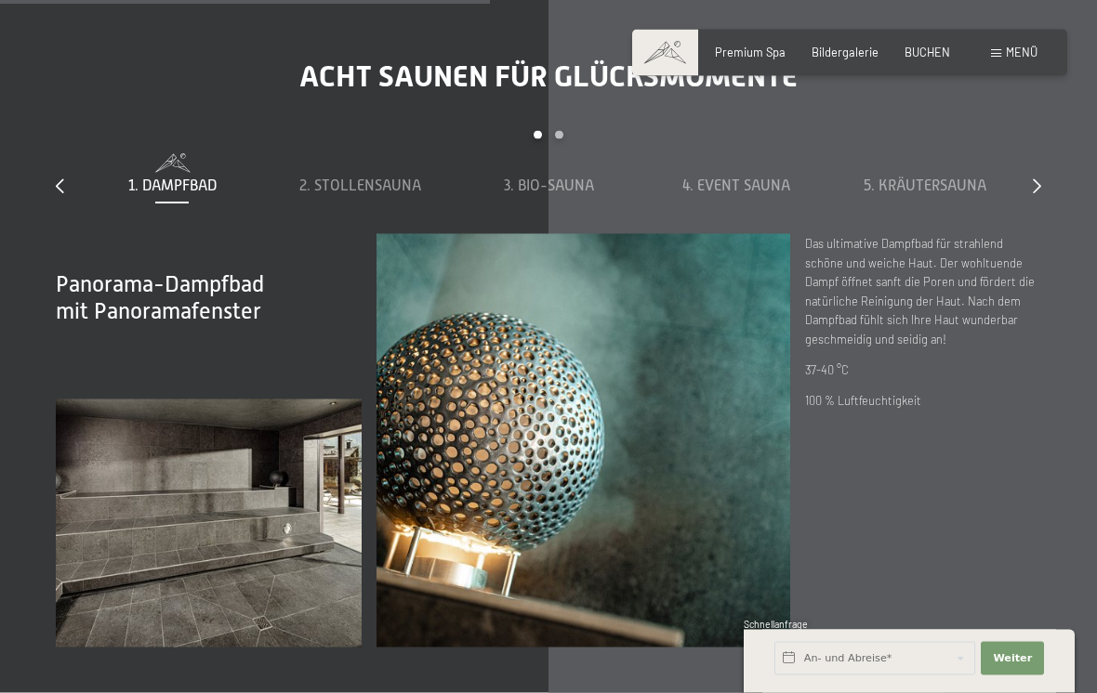
scroll to position [4684, 0]
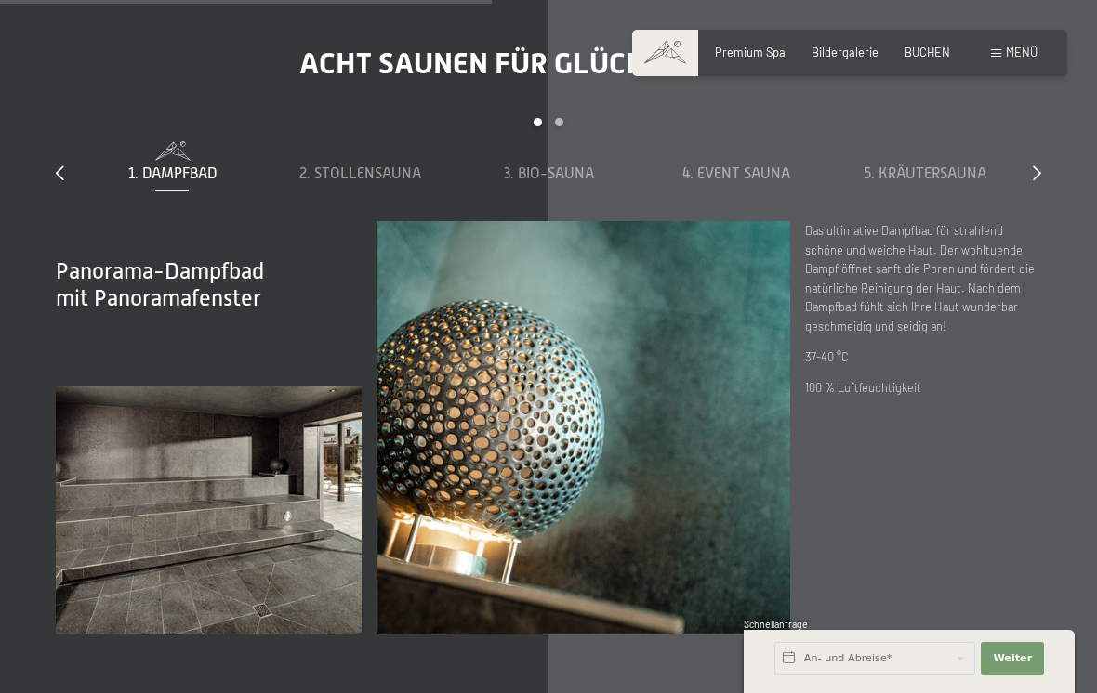
click at [375, 182] on span "2. Stollensauna" at bounding box center [360, 173] width 122 height 17
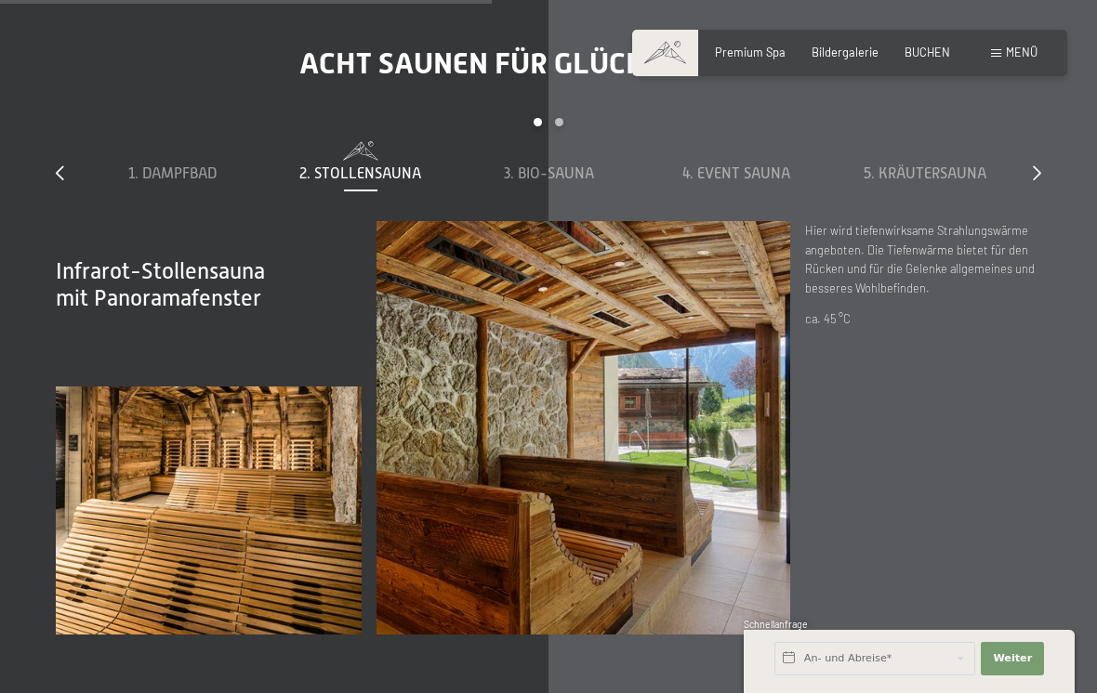
click at [528, 182] on span "3. Bio-Sauna" at bounding box center [549, 173] width 90 height 17
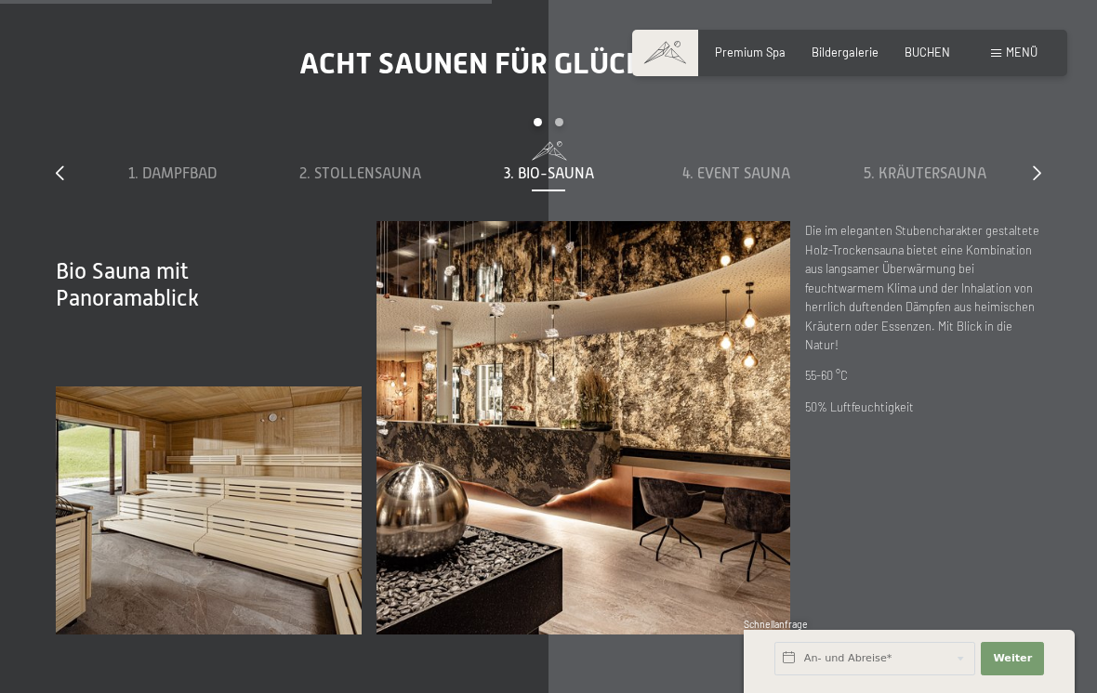
click at [726, 182] on span "4. Event Sauna" at bounding box center [736, 173] width 108 height 17
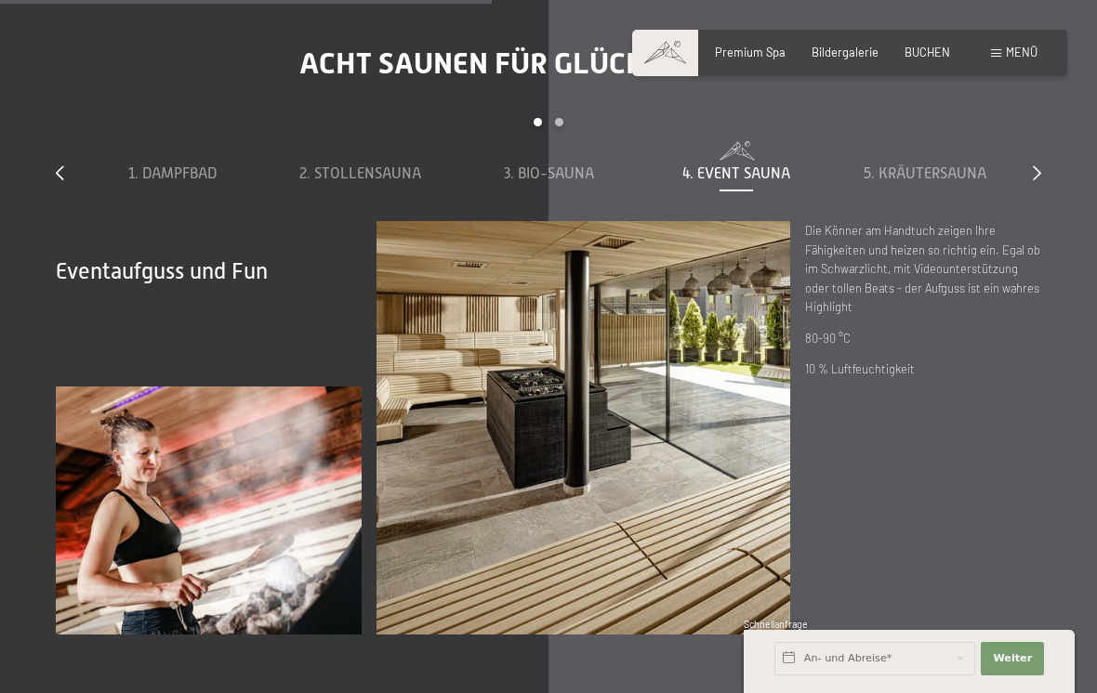
click at [938, 182] on span "5. Kräutersauna" at bounding box center [925, 173] width 123 height 17
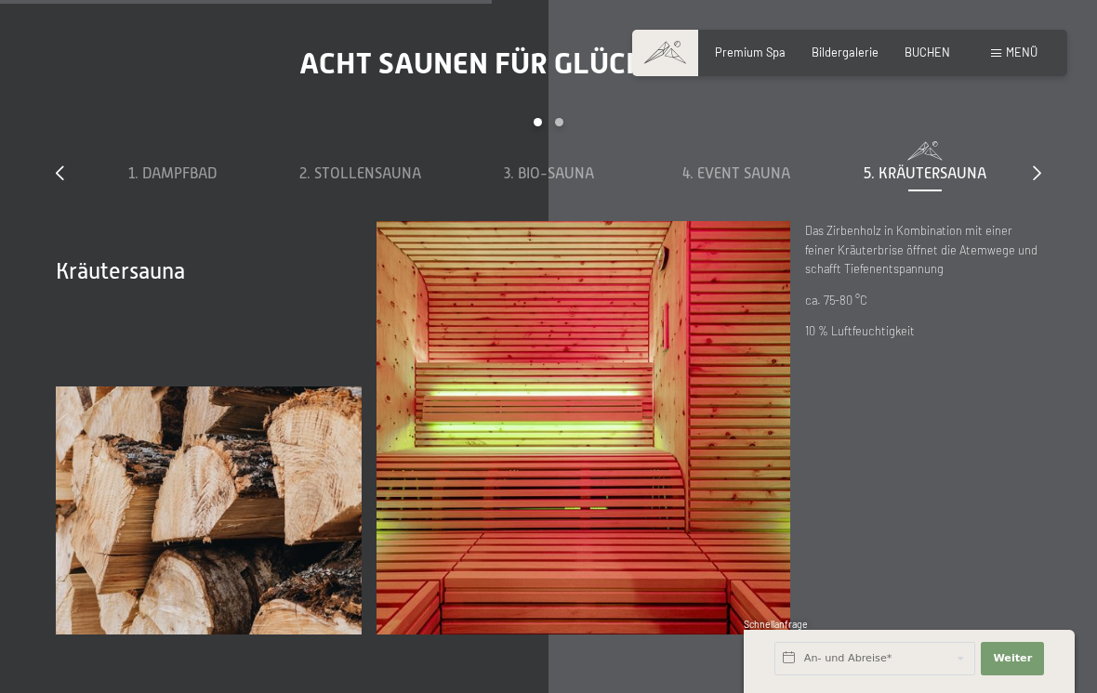
click at [1038, 180] on icon at bounding box center [1037, 172] width 8 height 15
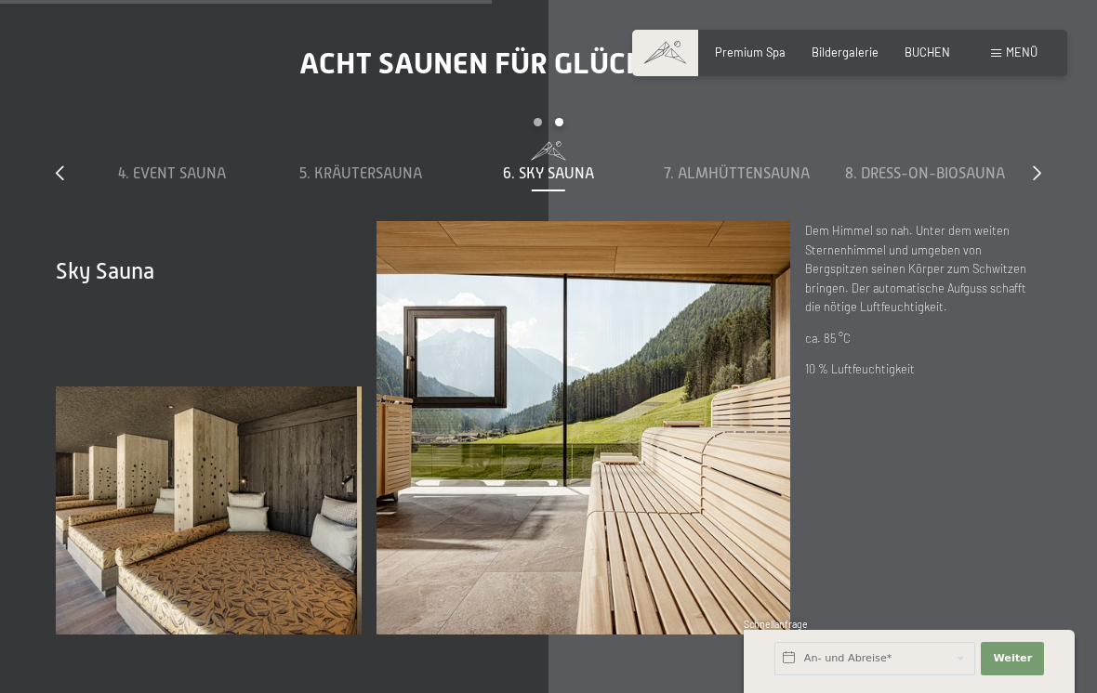
click at [755, 184] on div "7. Almhüttensauna" at bounding box center [736, 174] width 173 height 20
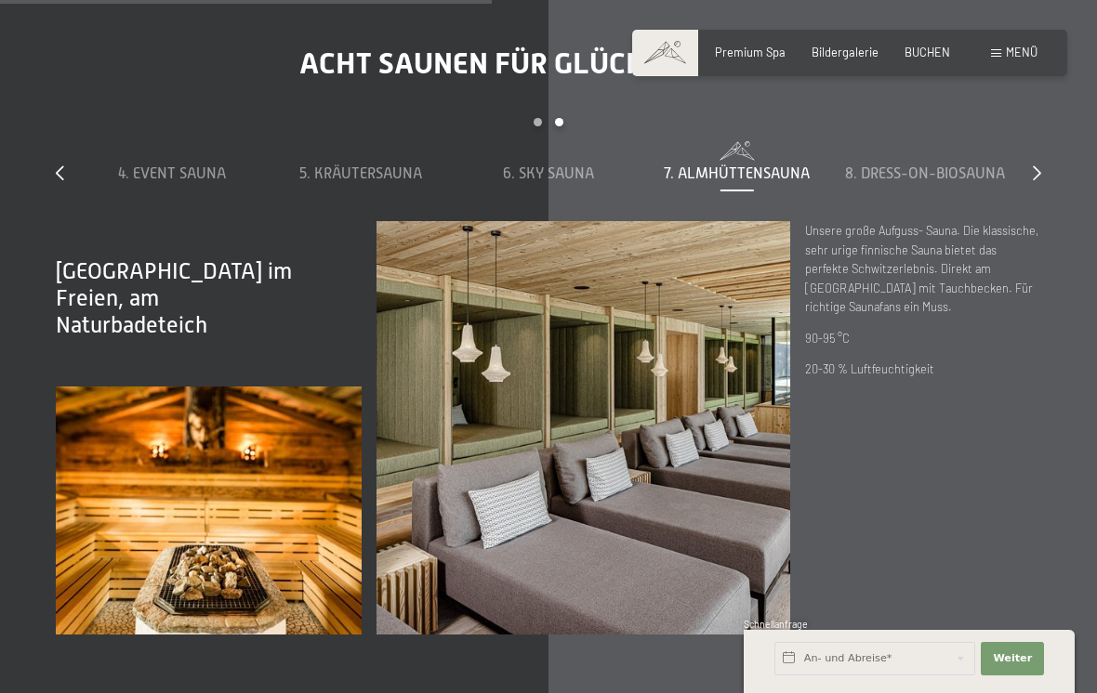
click at [908, 182] on span "8. Dress-on-Biosauna" at bounding box center [925, 173] width 160 height 17
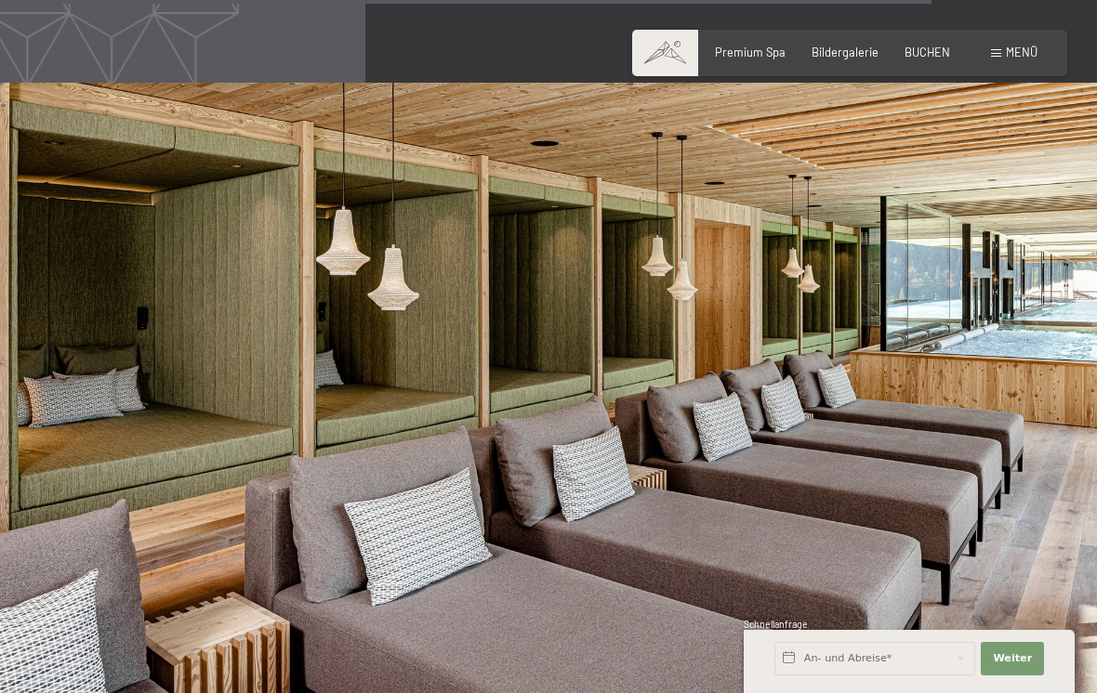
scroll to position [7751, 0]
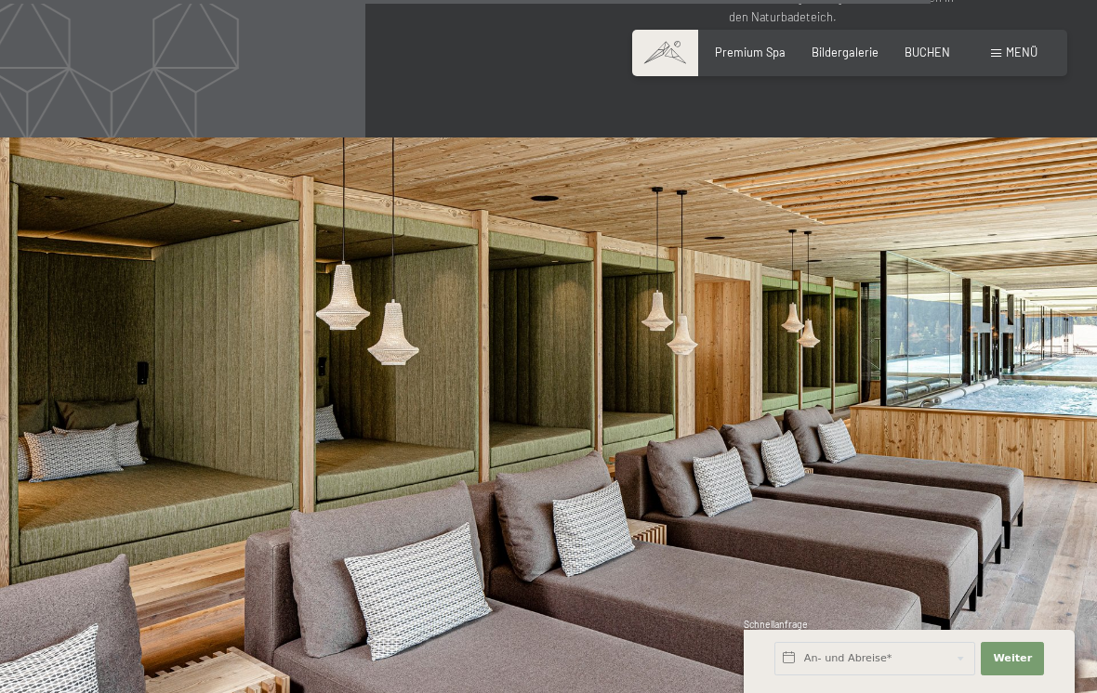
click at [1011, 46] on span "Menü" at bounding box center [1022, 52] width 32 height 15
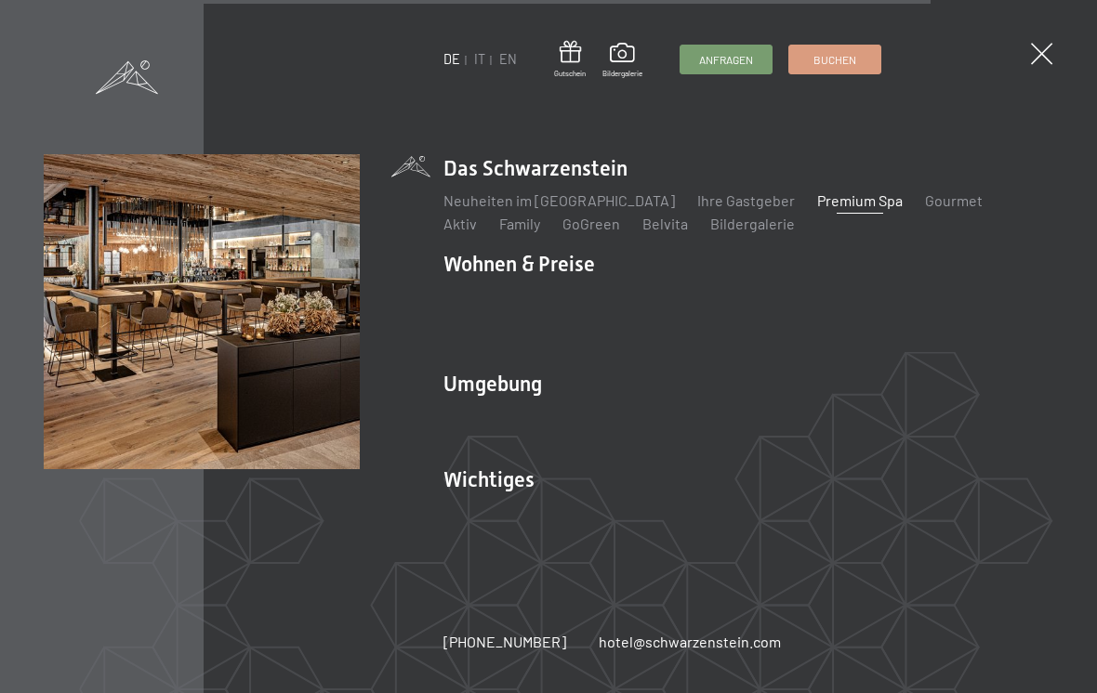
click at [925, 199] on link "Gourmet" at bounding box center [954, 200] width 58 height 18
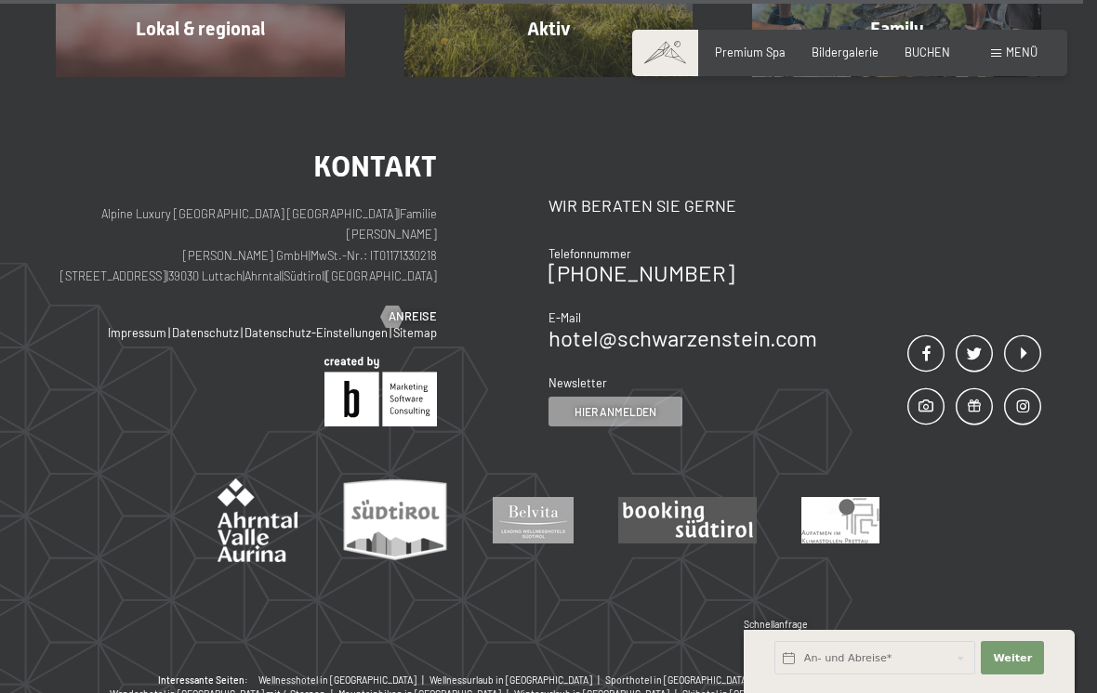
scroll to position [5273, 0]
click at [1010, 59] on span "Menü" at bounding box center [1022, 52] width 32 height 15
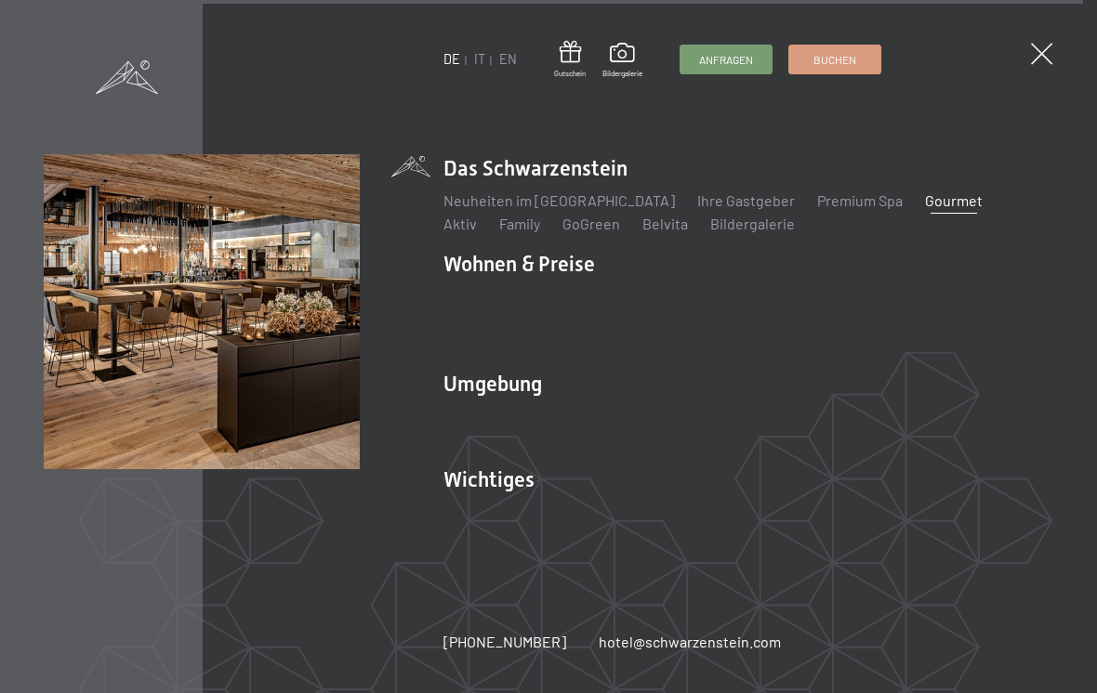
click at [558, 209] on link "Neuheiten im [GEOGRAPHIC_DATA]" at bounding box center [558, 200] width 231 height 18
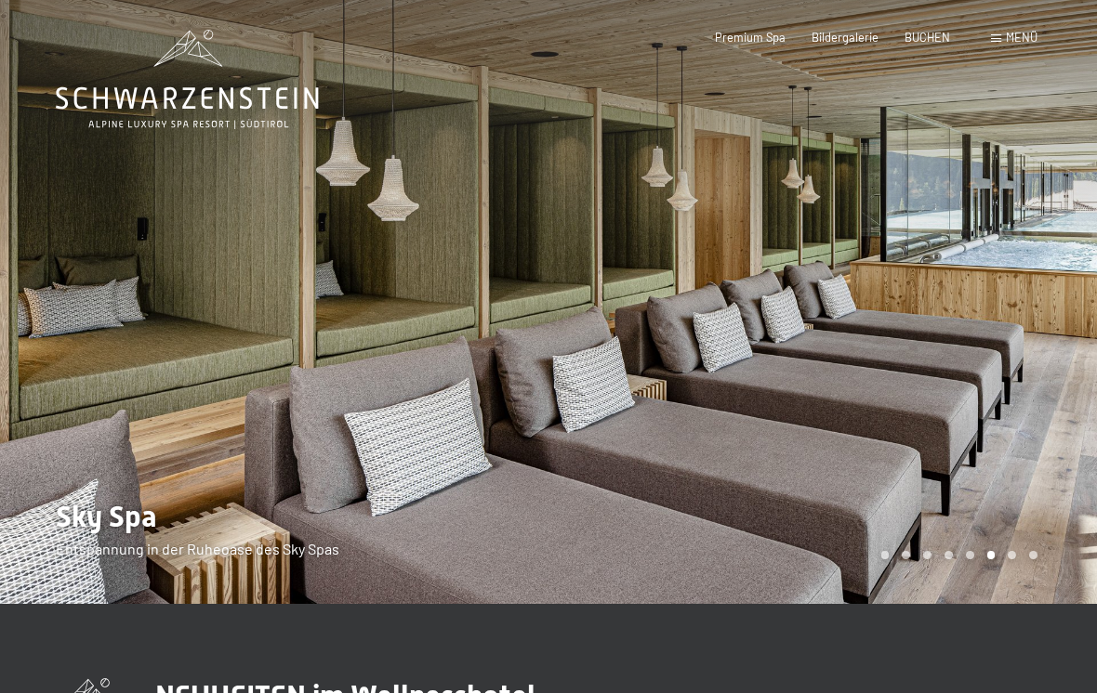
click at [1028, 364] on div at bounding box center [822, 302] width 548 height 604
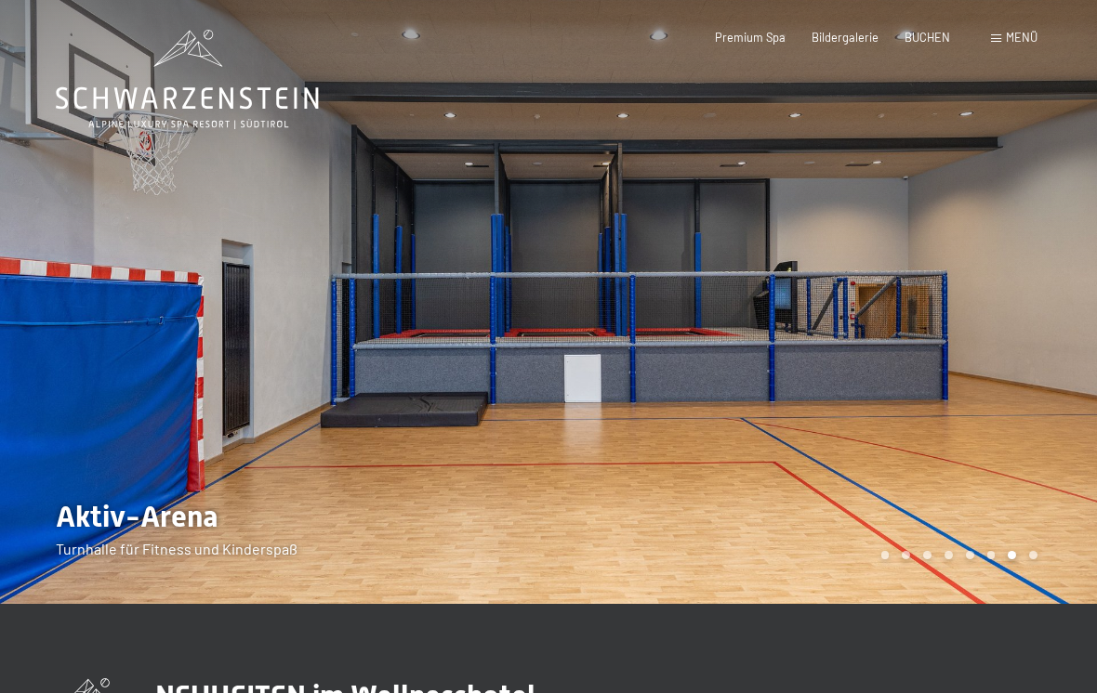
click at [1019, 367] on div at bounding box center [822, 302] width 548 height 604
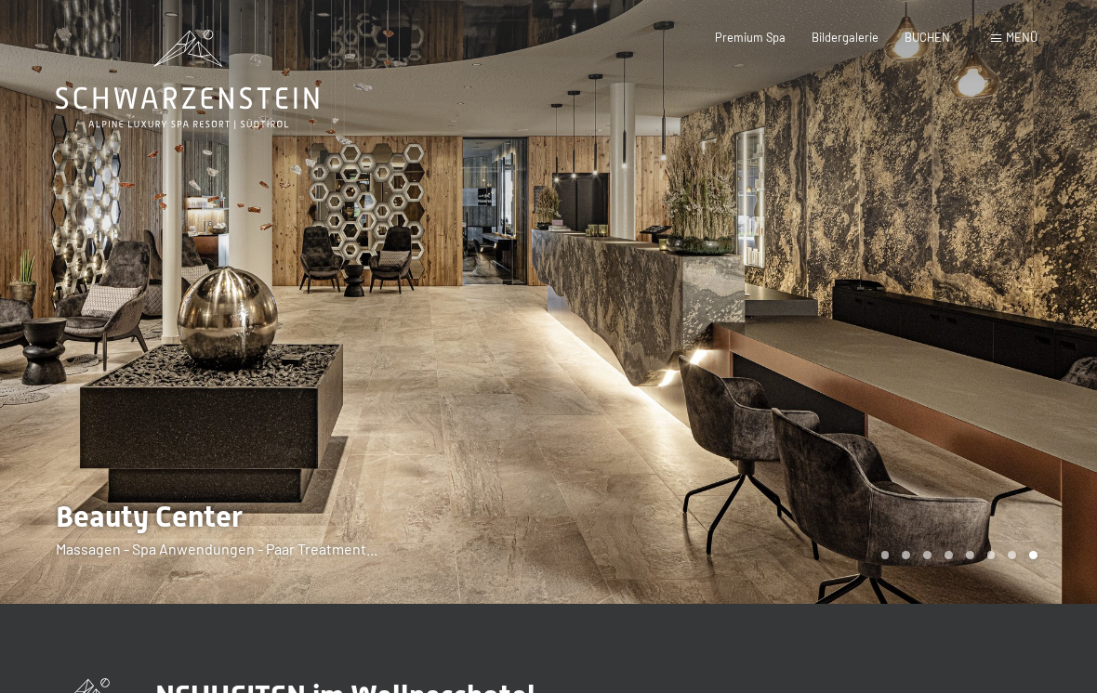
click at [1018, 368] on div at bounding box center [822, 302] width 548 height 604
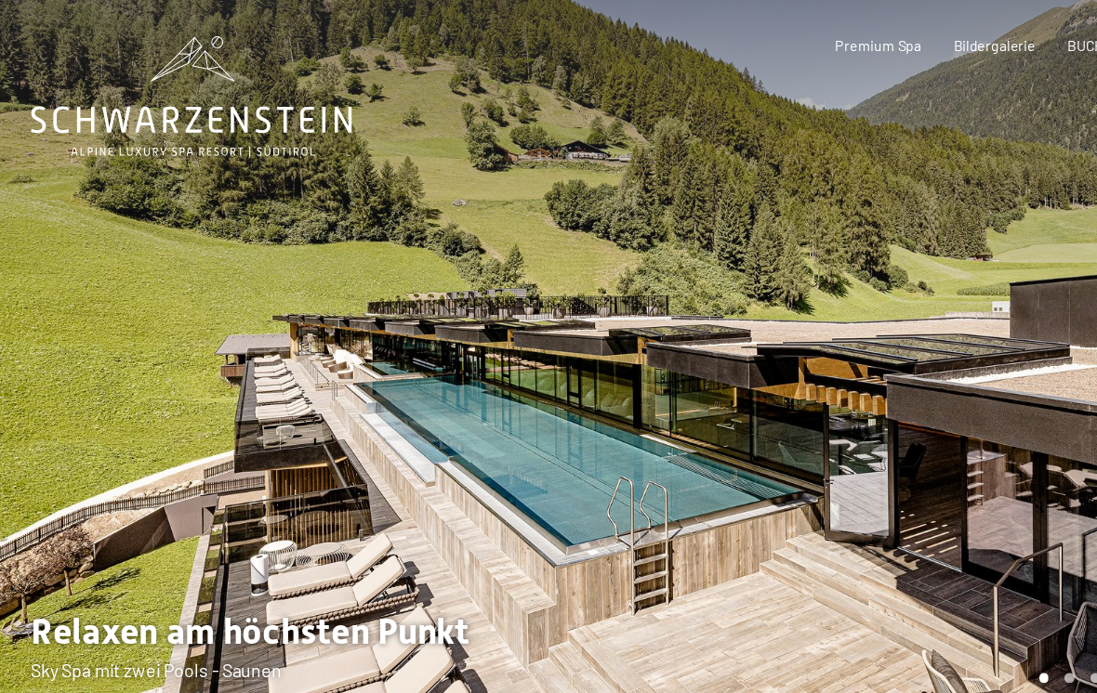
click at [843, 319] on div at bounding box center [822, 302] width 548 height 604
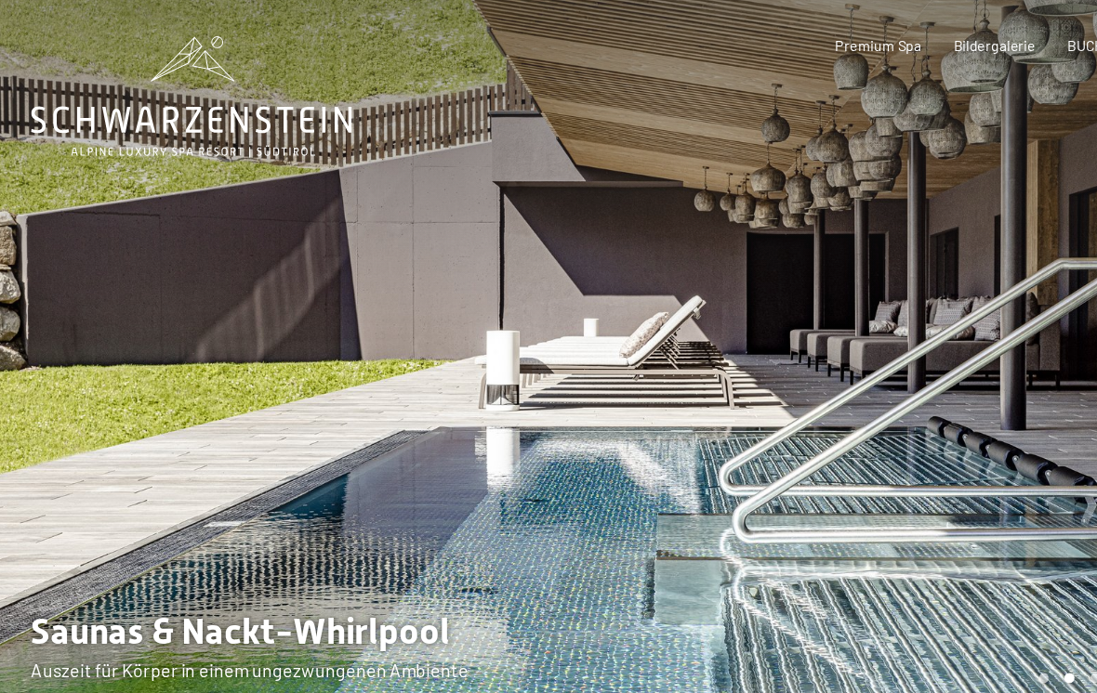
click at [865, 295] on div at bounding box center [822, 302] width 548 height 604
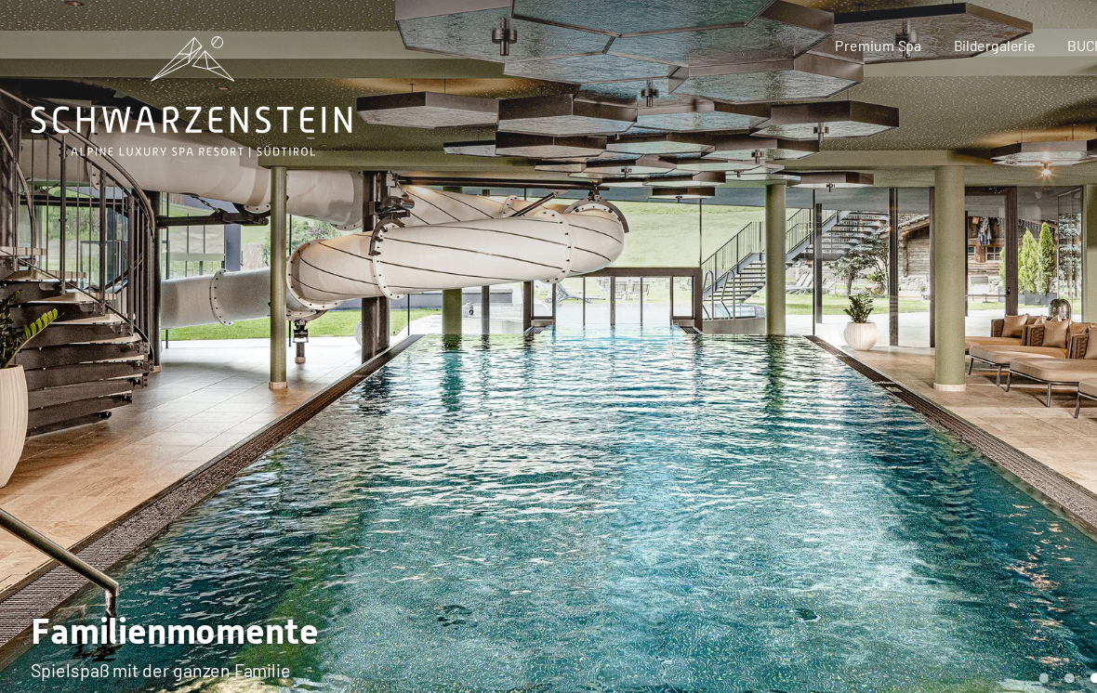
click at [856, 312] on div at bounding box center [822, 302] width 548 height 604
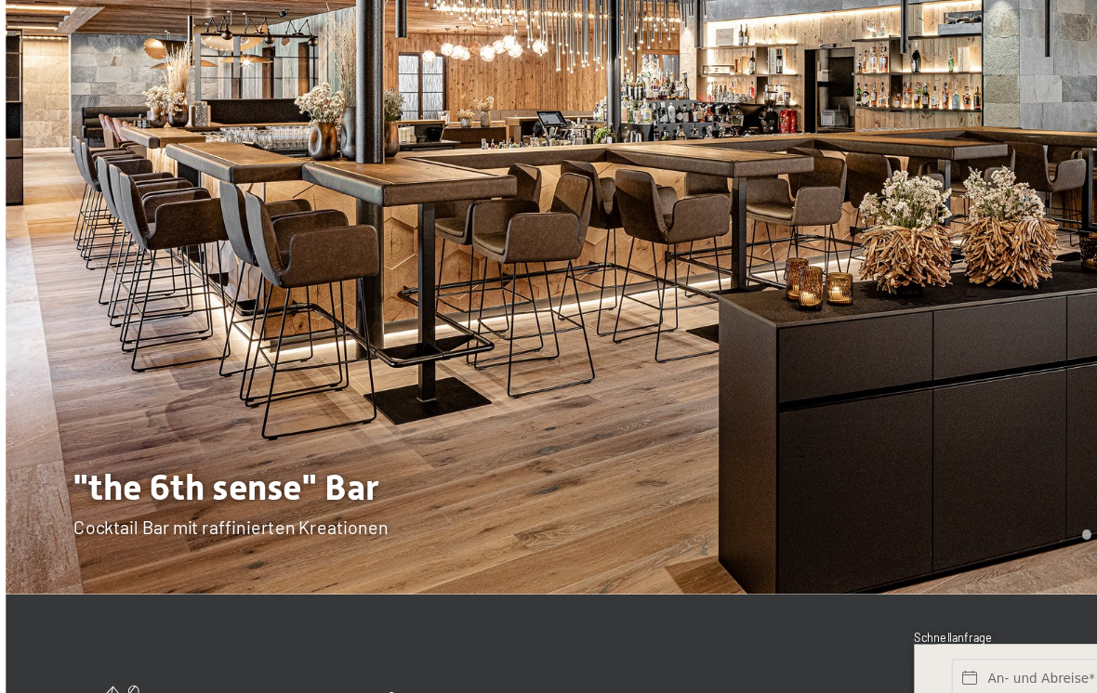
scroll to position [16, 0]
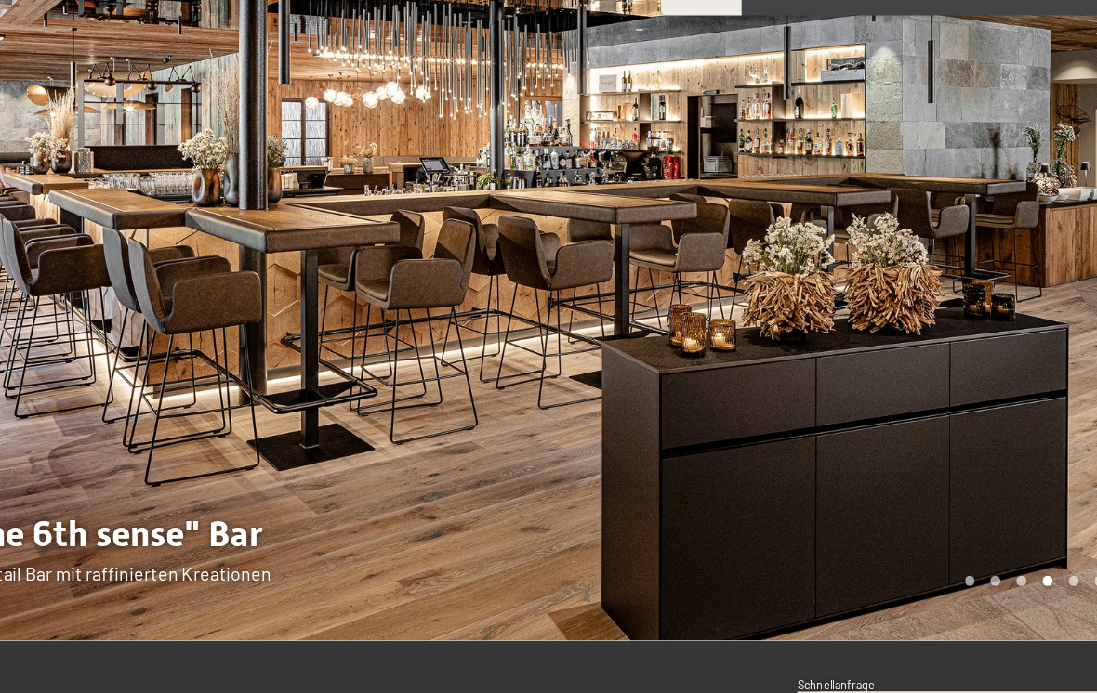
click at [858, 301] on div at bounding box center [822, 286] width 548 height 604
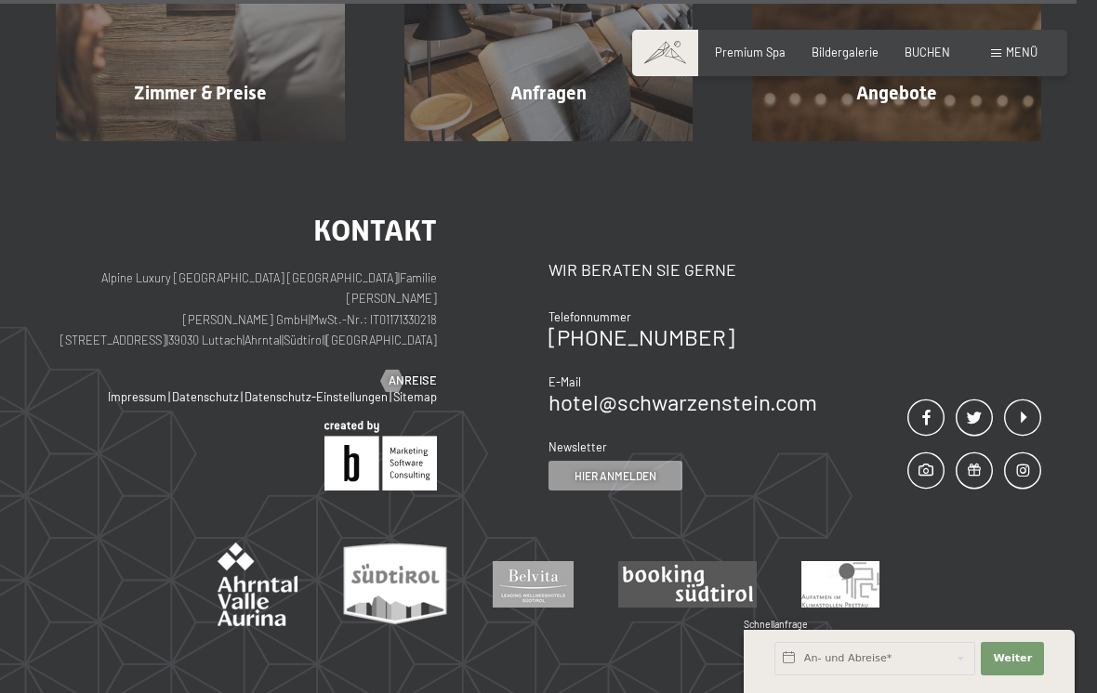
scroll to position [5492, 0]
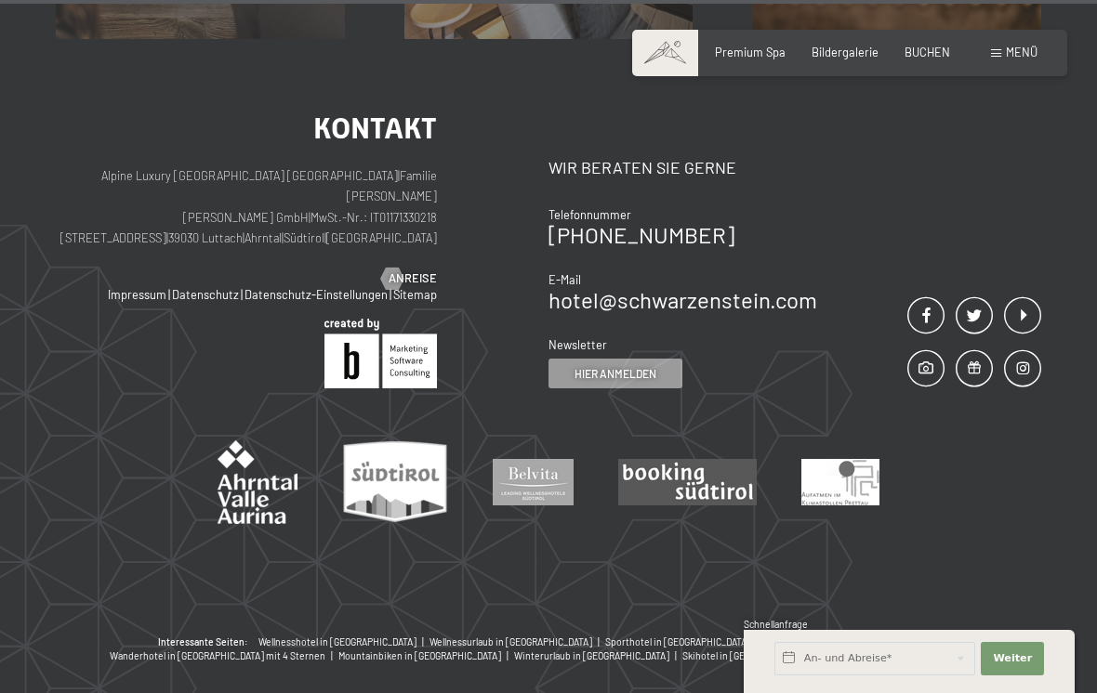
click at [1031, 46] on span "Menü" at bounding box center [1022, 52] width 32 height 15
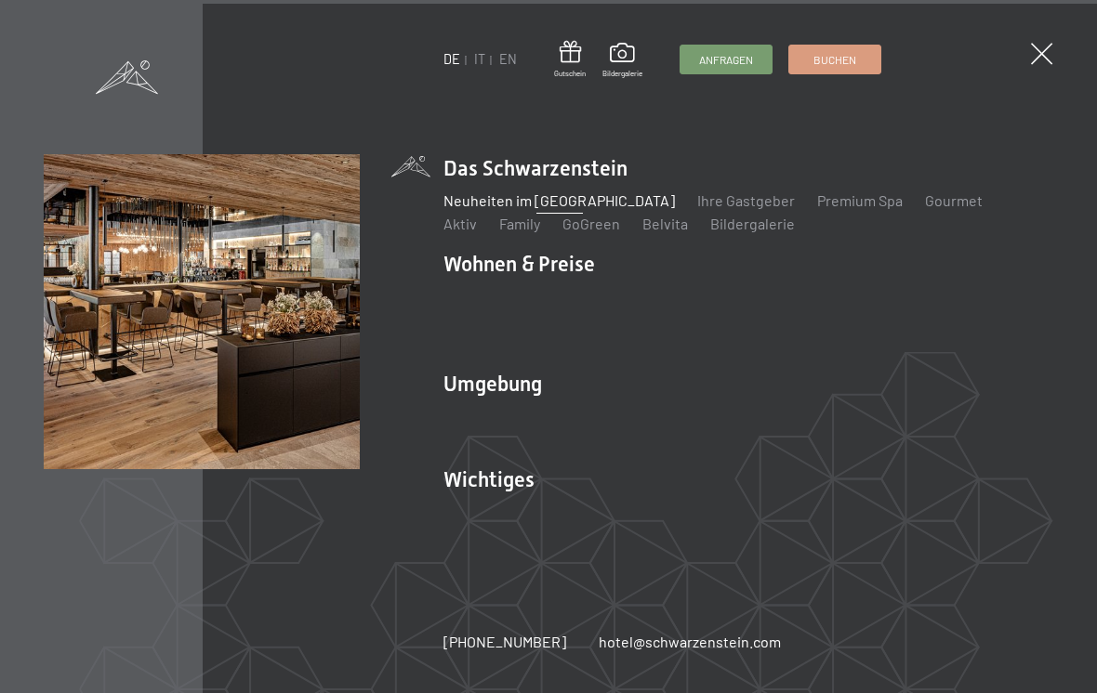
click at [710, 232] on link "Bildergalerie" at bounding box center [752, 224] width 85 height 18
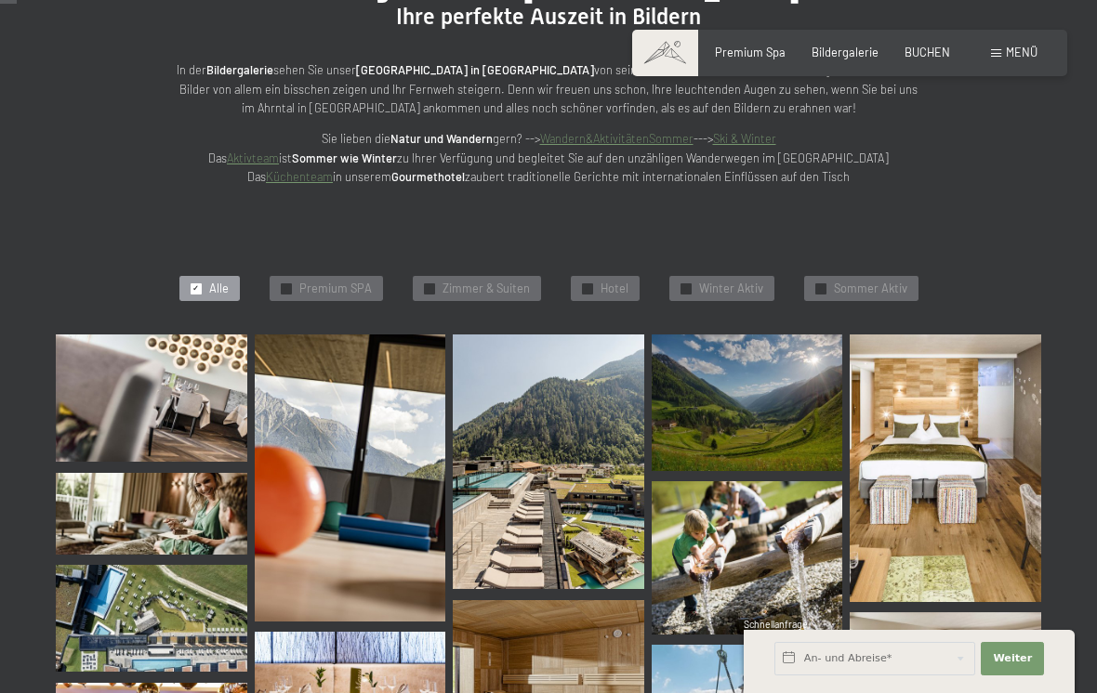
scroll to position [244, 0]
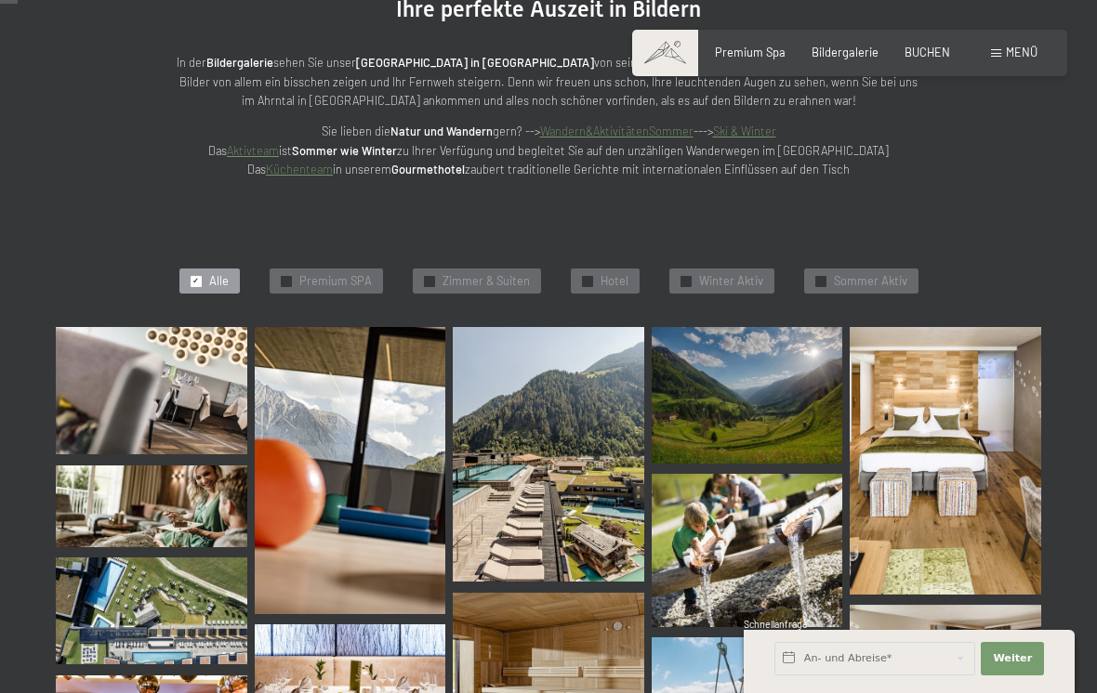
click at [585, 276] on span "✓" at bounding box center [587, 281] width 7 height 10
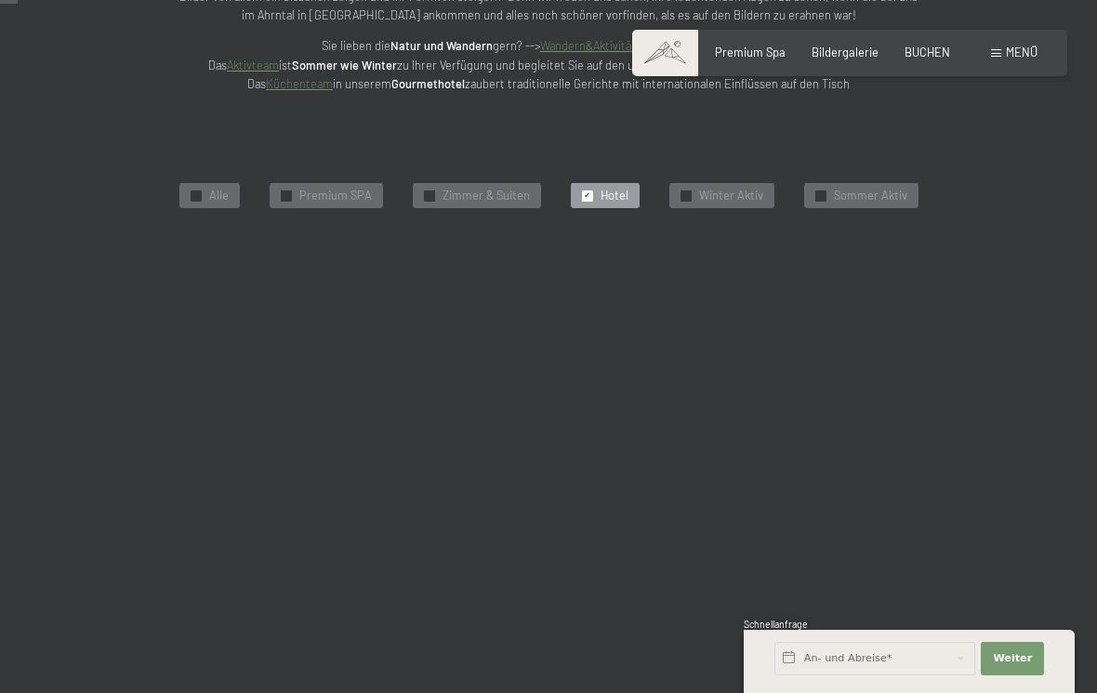
scroll to position [344, 0]
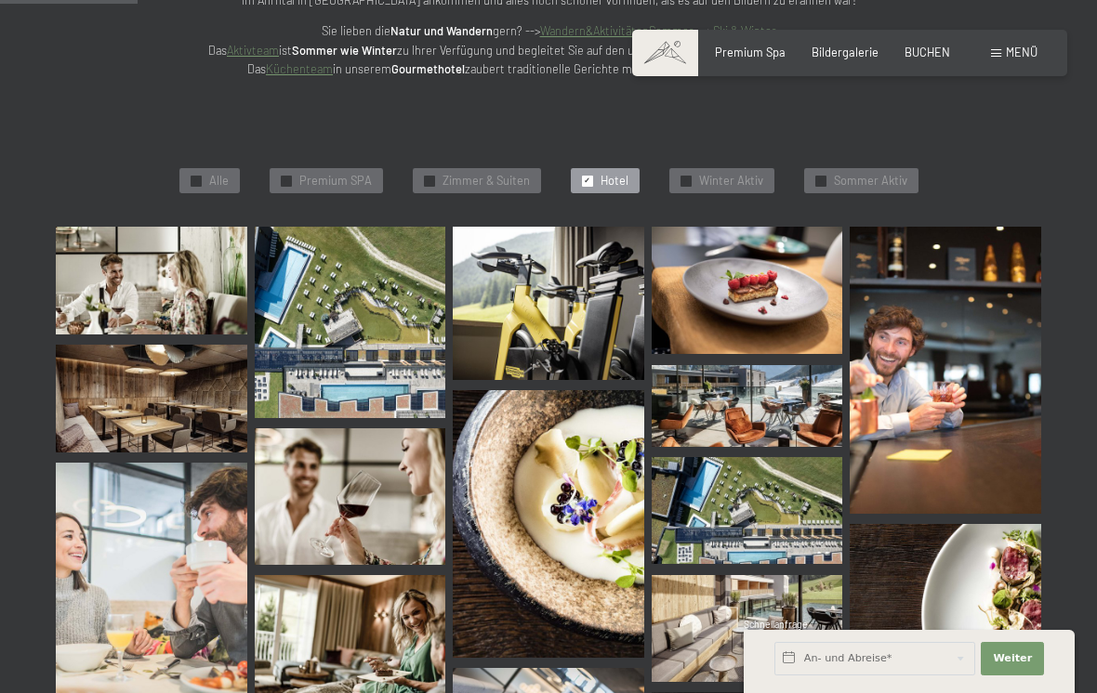
click at [149, 265] on img at bounding box center [151, 281] width 191 height 108
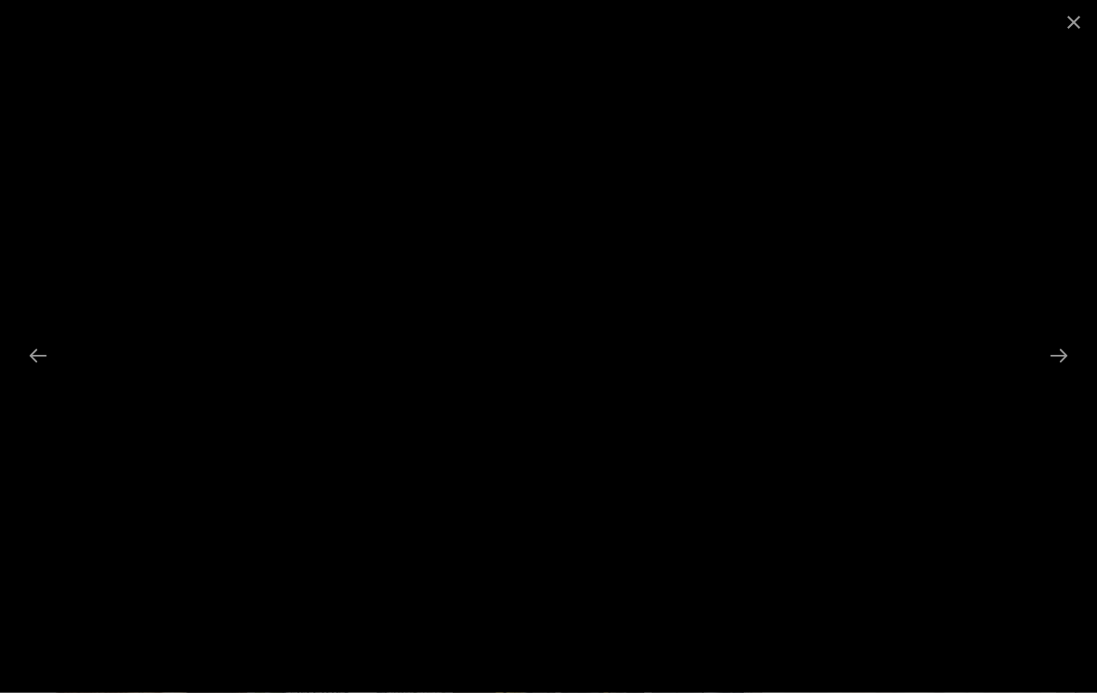
scroll to position [0, 0]
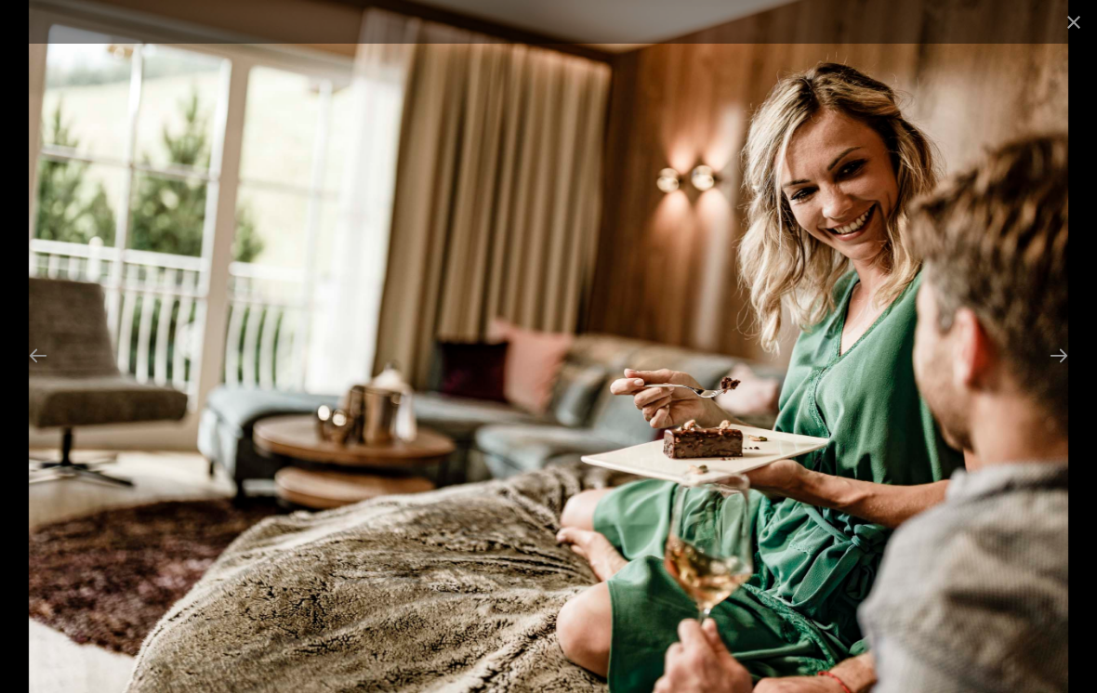
click at [1069, 21] on button "Close gallery" at bounding box center [1073, 22] width 46 height 44
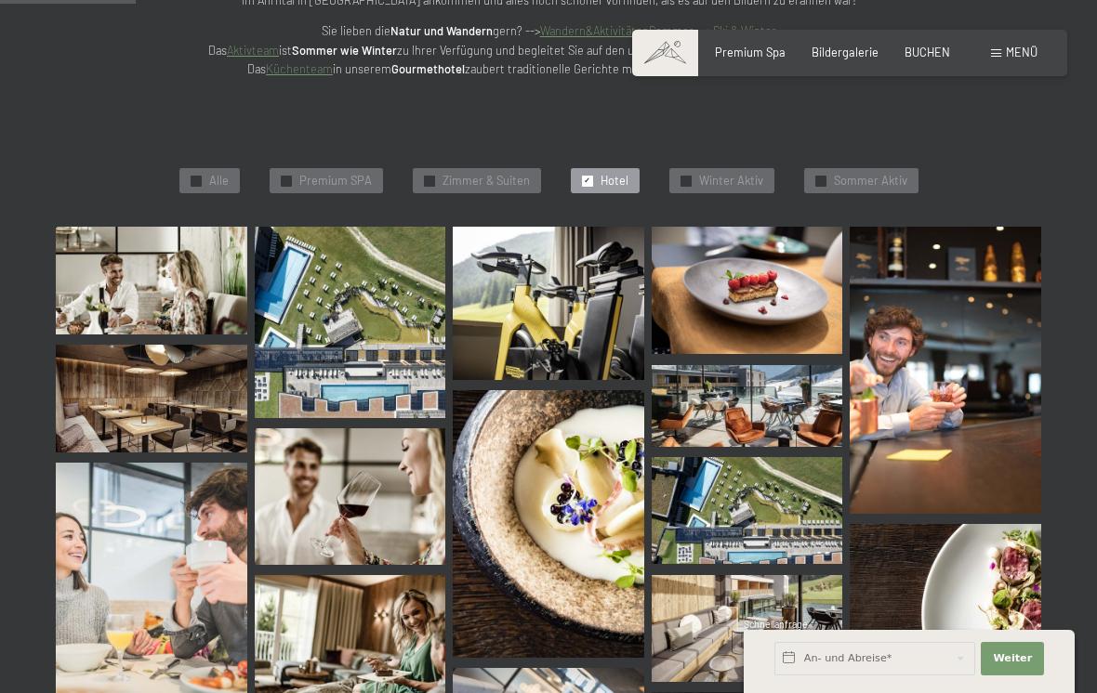
click at [859, 173] on span "Sommer Aktiv" at bounding box center [870, 181] width 73 height 17
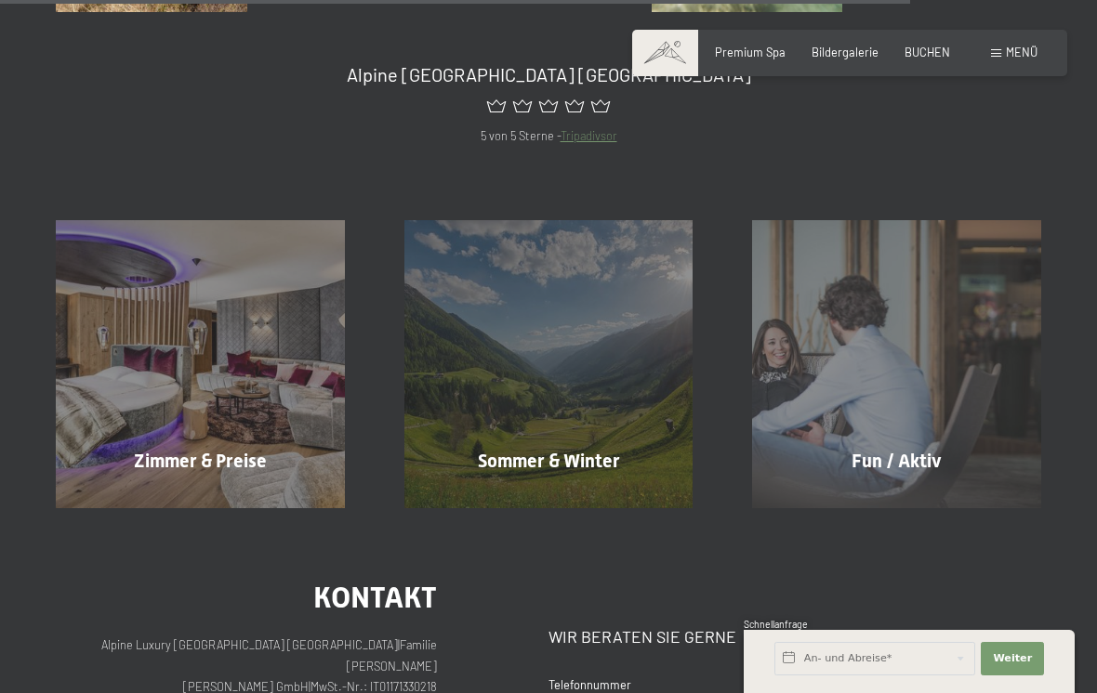
scroll to position [2413, 0]
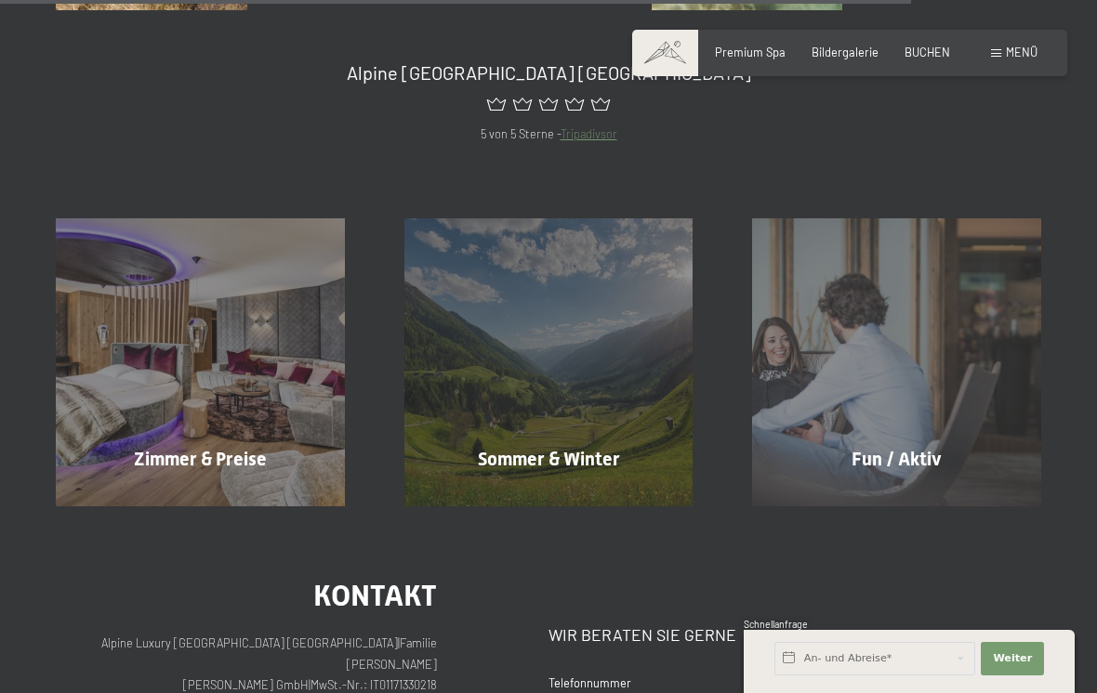
click at [156, 461] on div "Zimmer & Preise Mehr erfahren" at bounding box center [200, 362] width 349 height 289
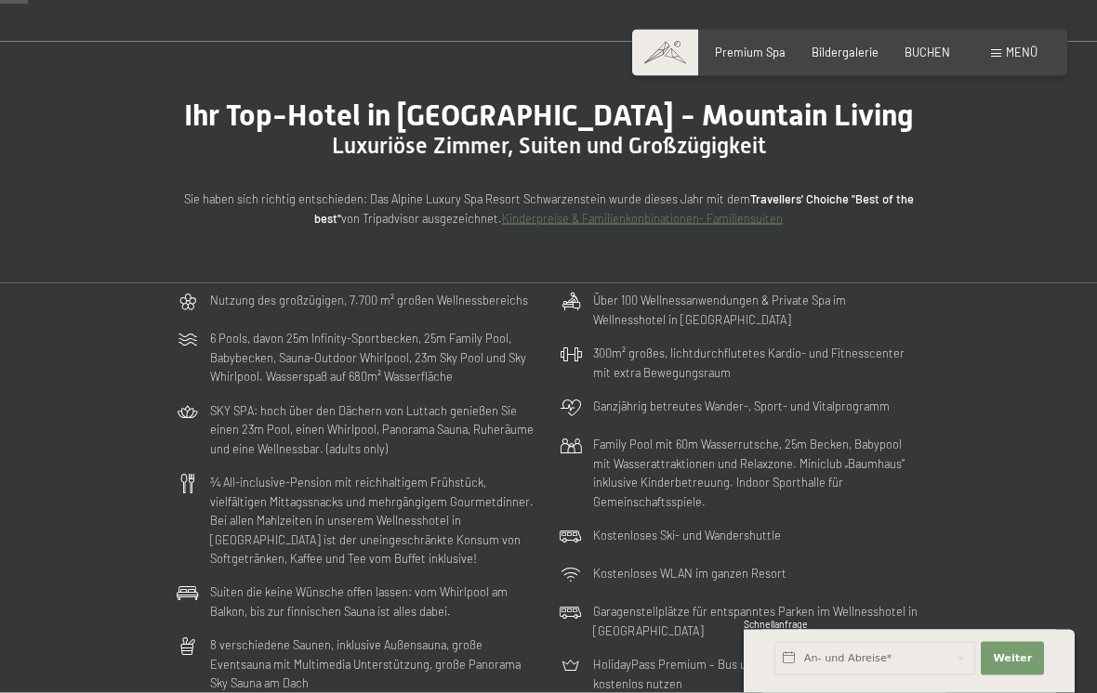
scroll to position [119, 0]
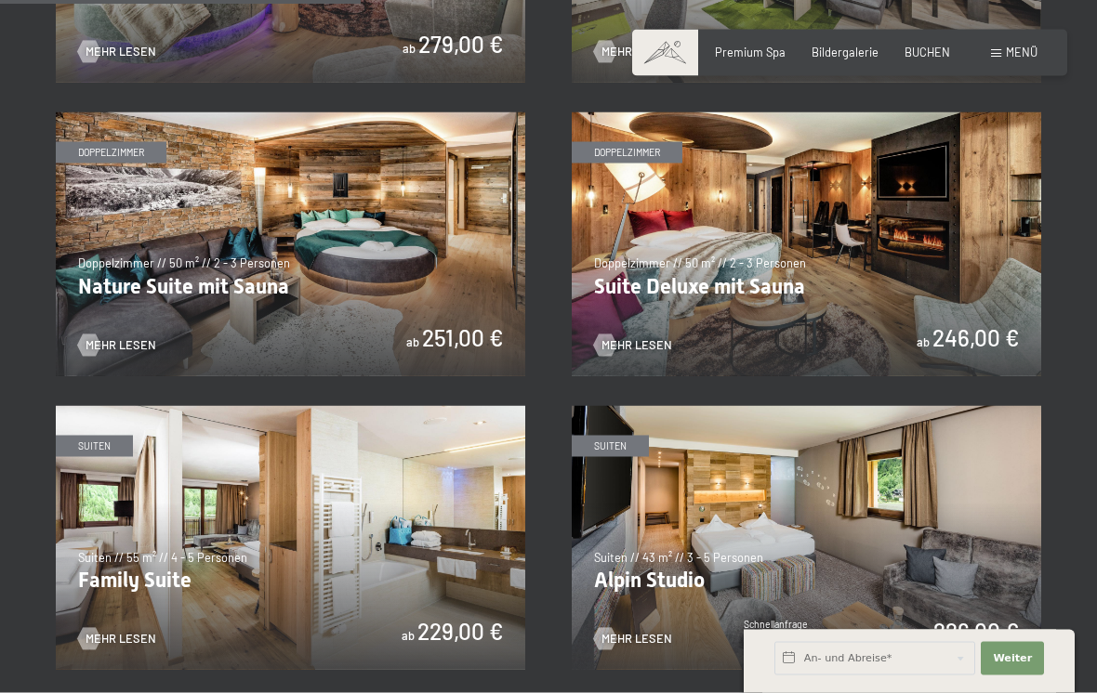
click at [959, 318] on img at bounding box center [806, 244] width 469 height 264
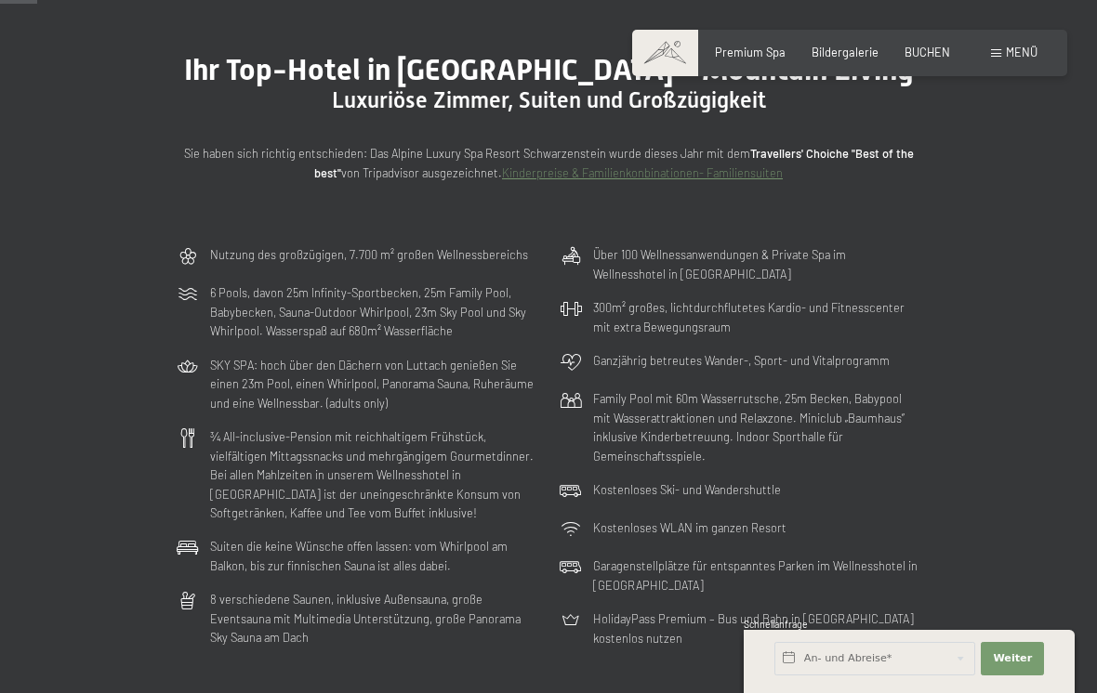
scroll to position [150, 0]
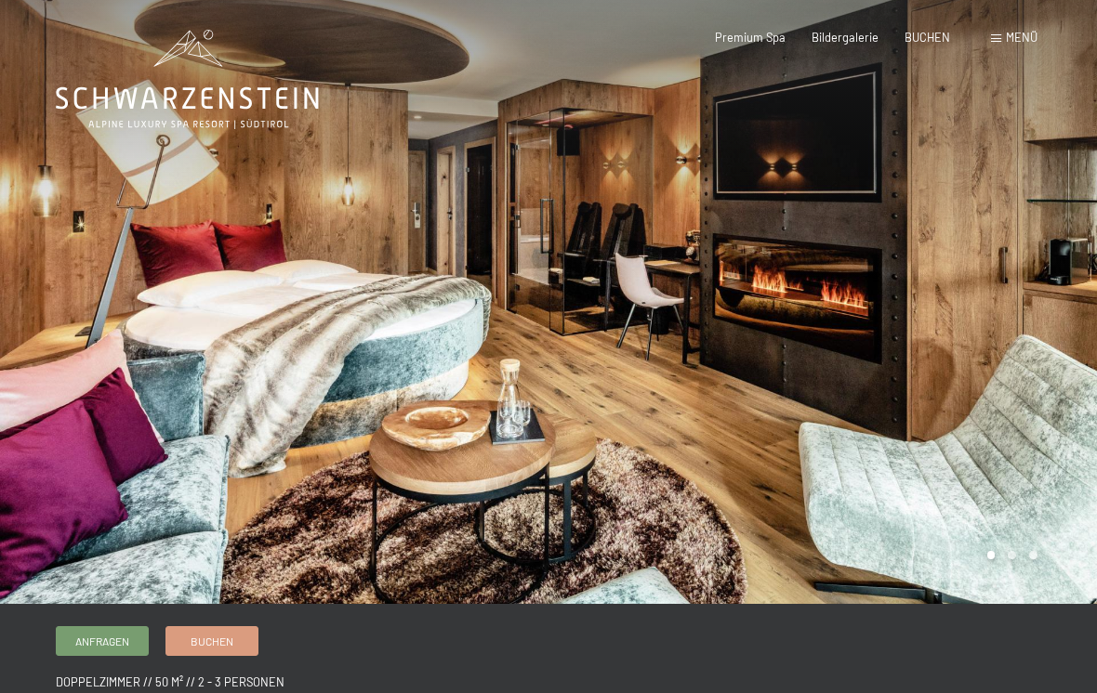
click at [985, 387] on div at bounding box center [822, 302] width 548 height 604
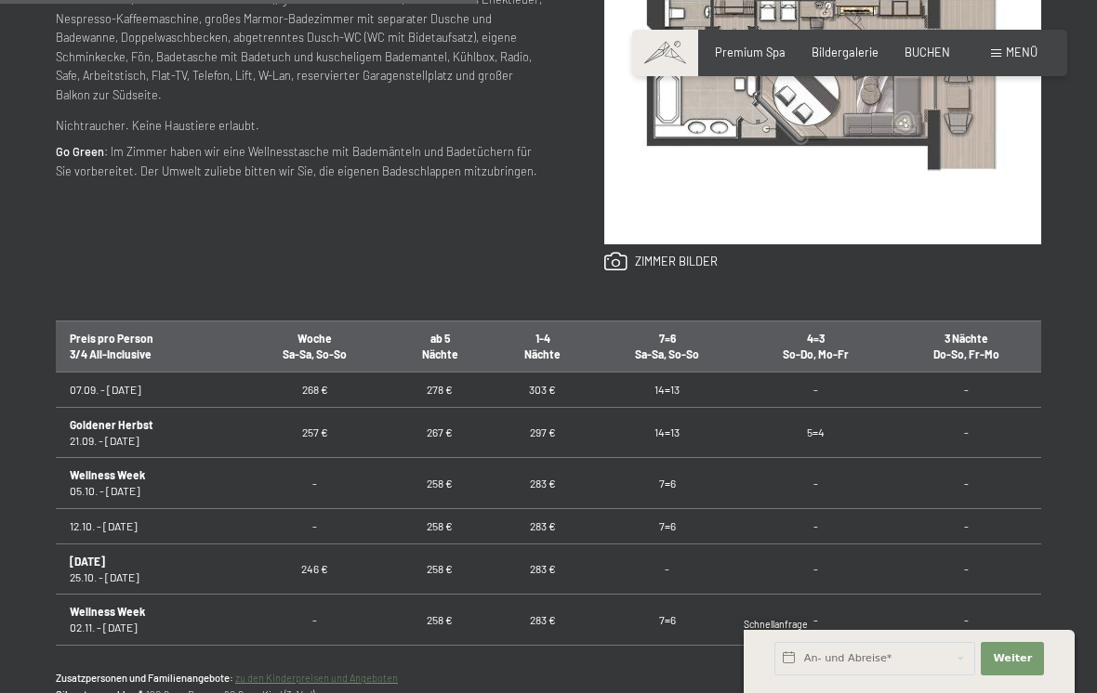
scroll to position [728, 0]
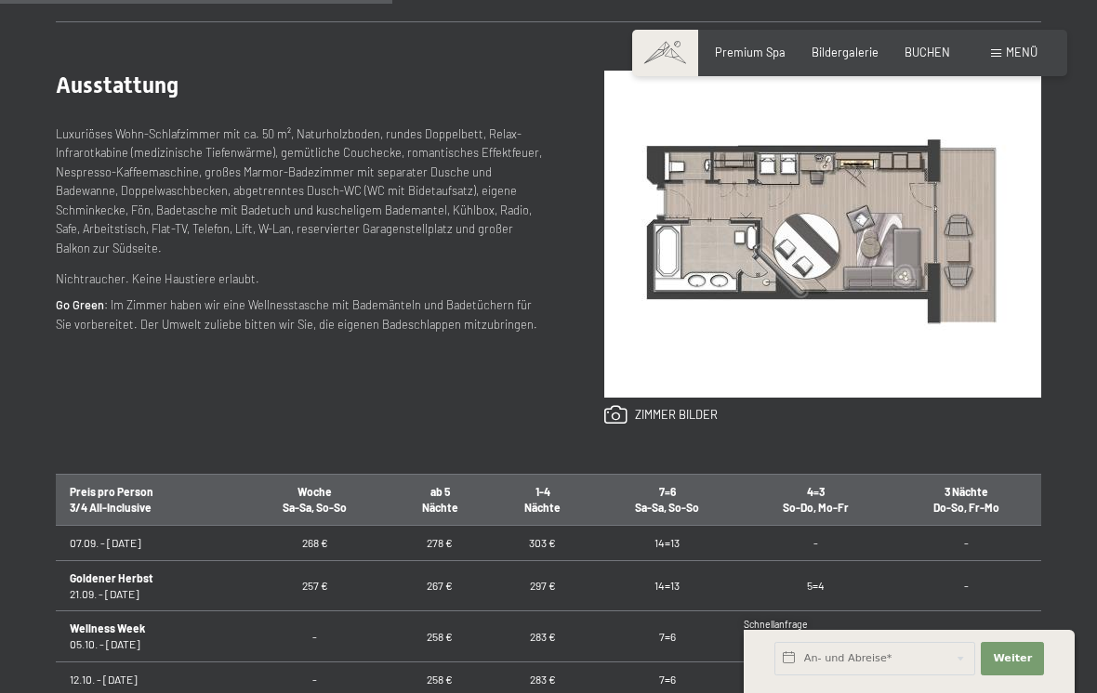
click at [661, 420] on link at bounding box center [660, 415] width 113 height 20
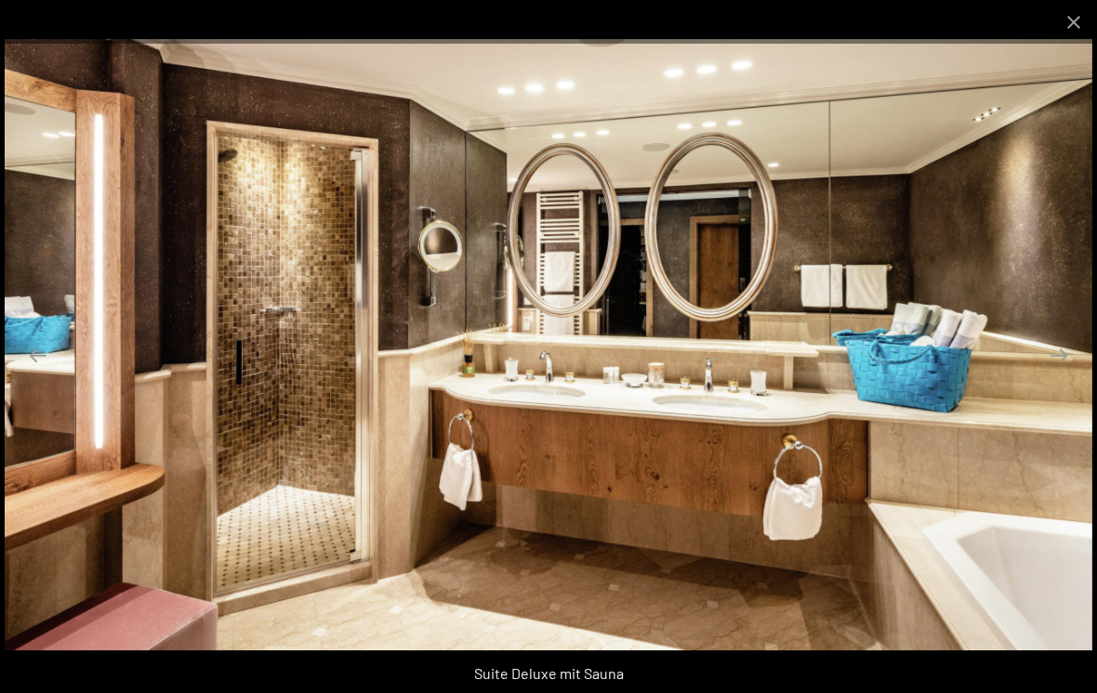
click at [1070, 13] on button "Close gallery" at bounding box center [1073, 22] width 46 height 44
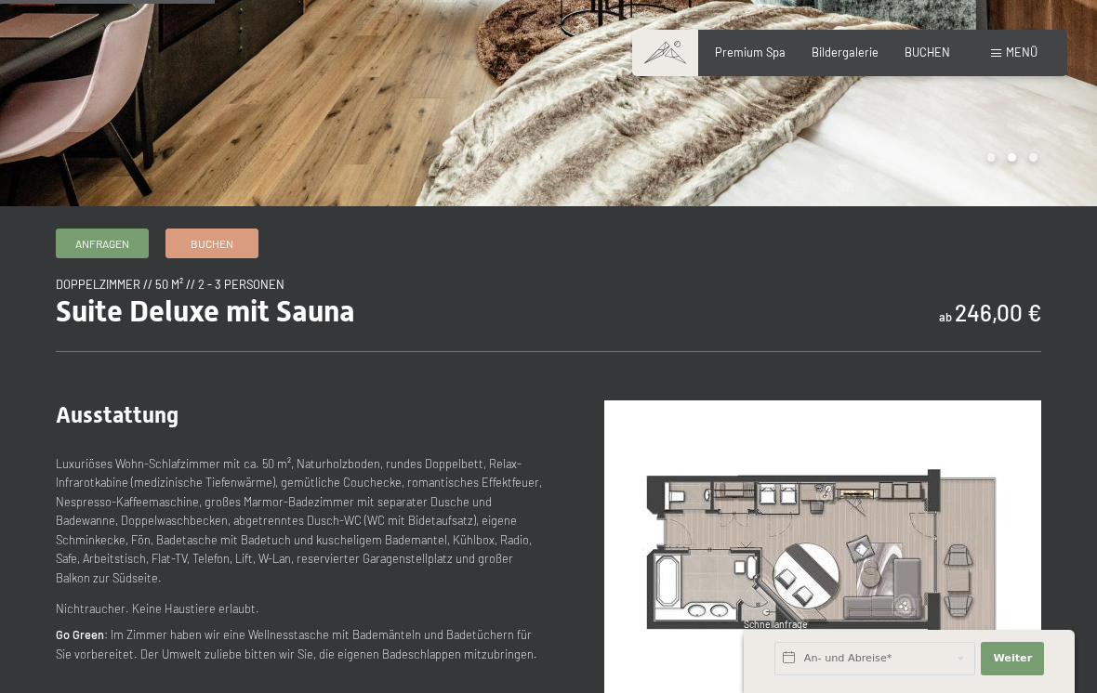
scroll to position [396, 0]
